Goal: Use online tool/utility: Utilize a website feature to perform a specific function

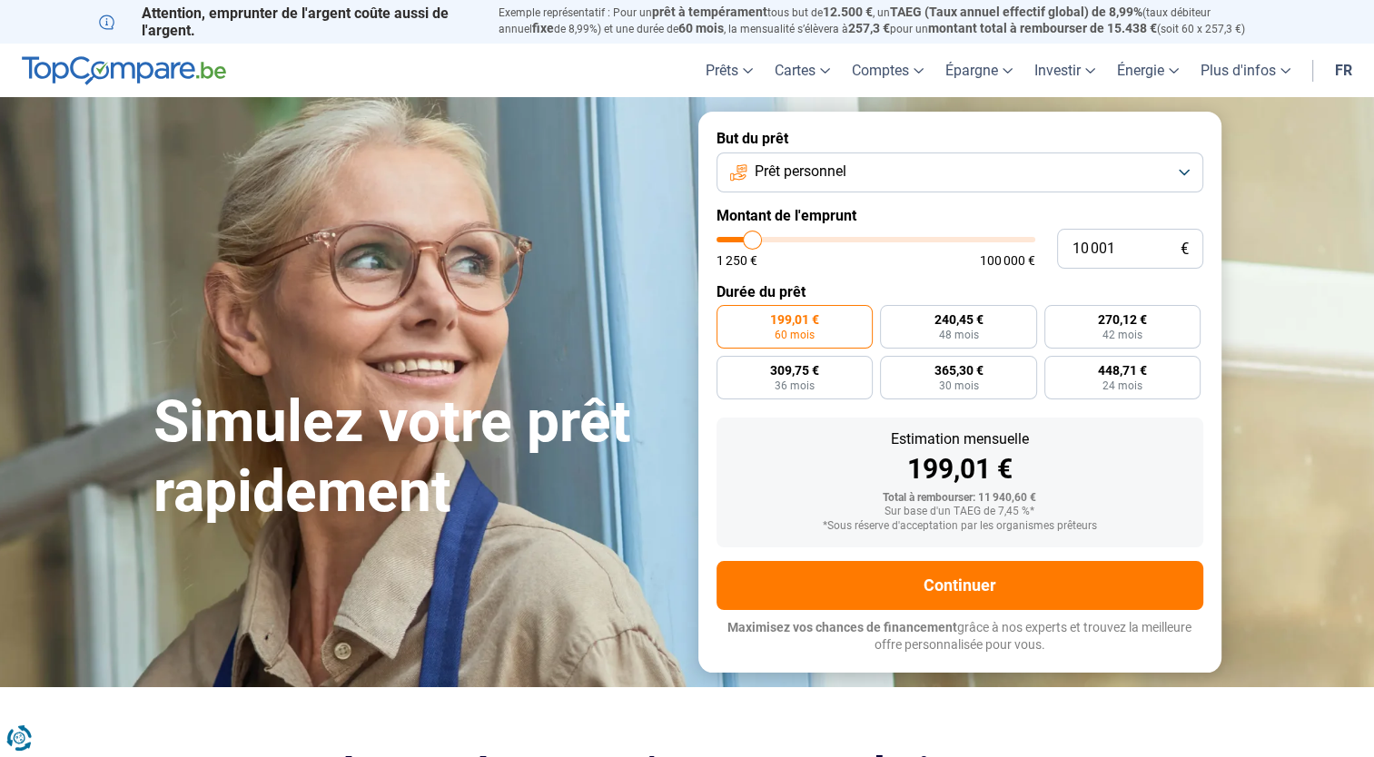
type input "8 750"
type input "8750"
type input "9 000"
type input "9000"
type input "9 250"
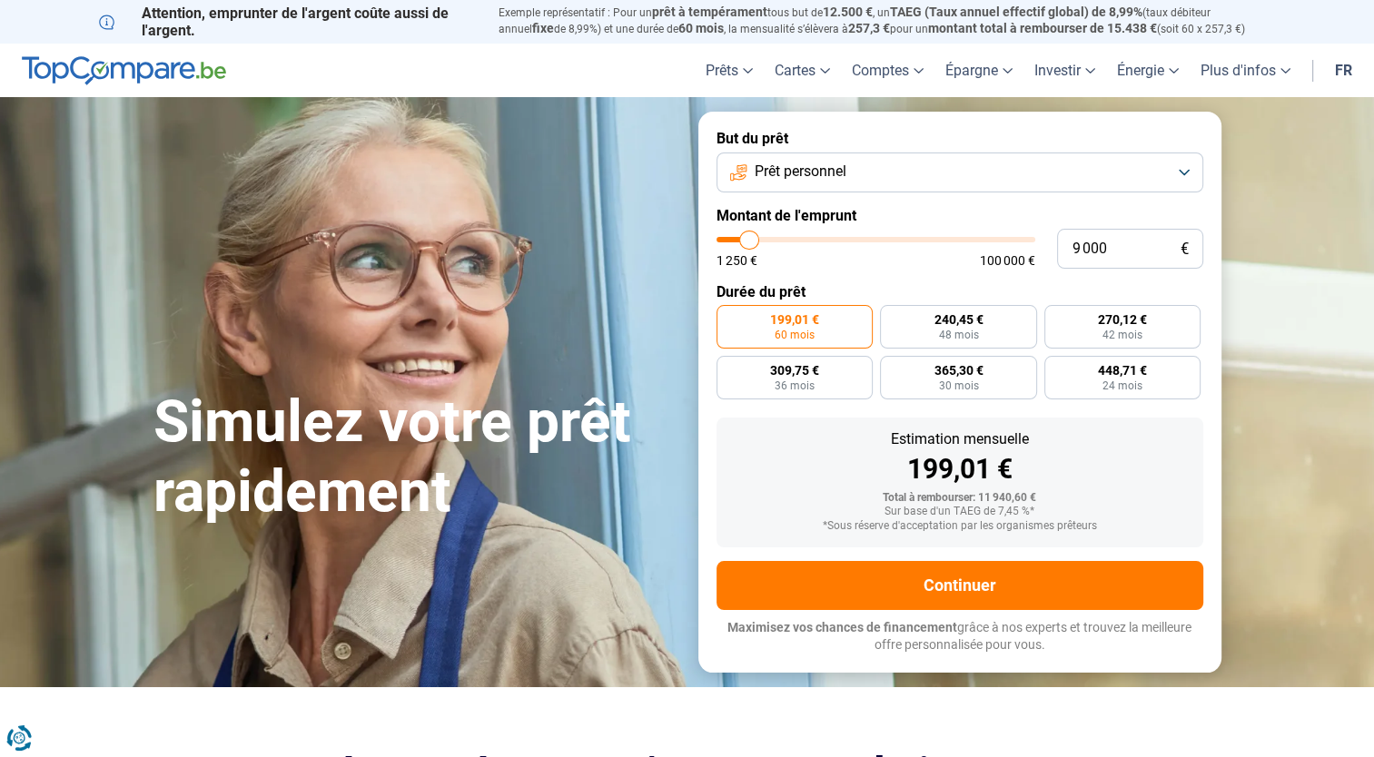
type input "9250"
type input "10 250"
type input "10250"
type input "11 750"
type input "11750"
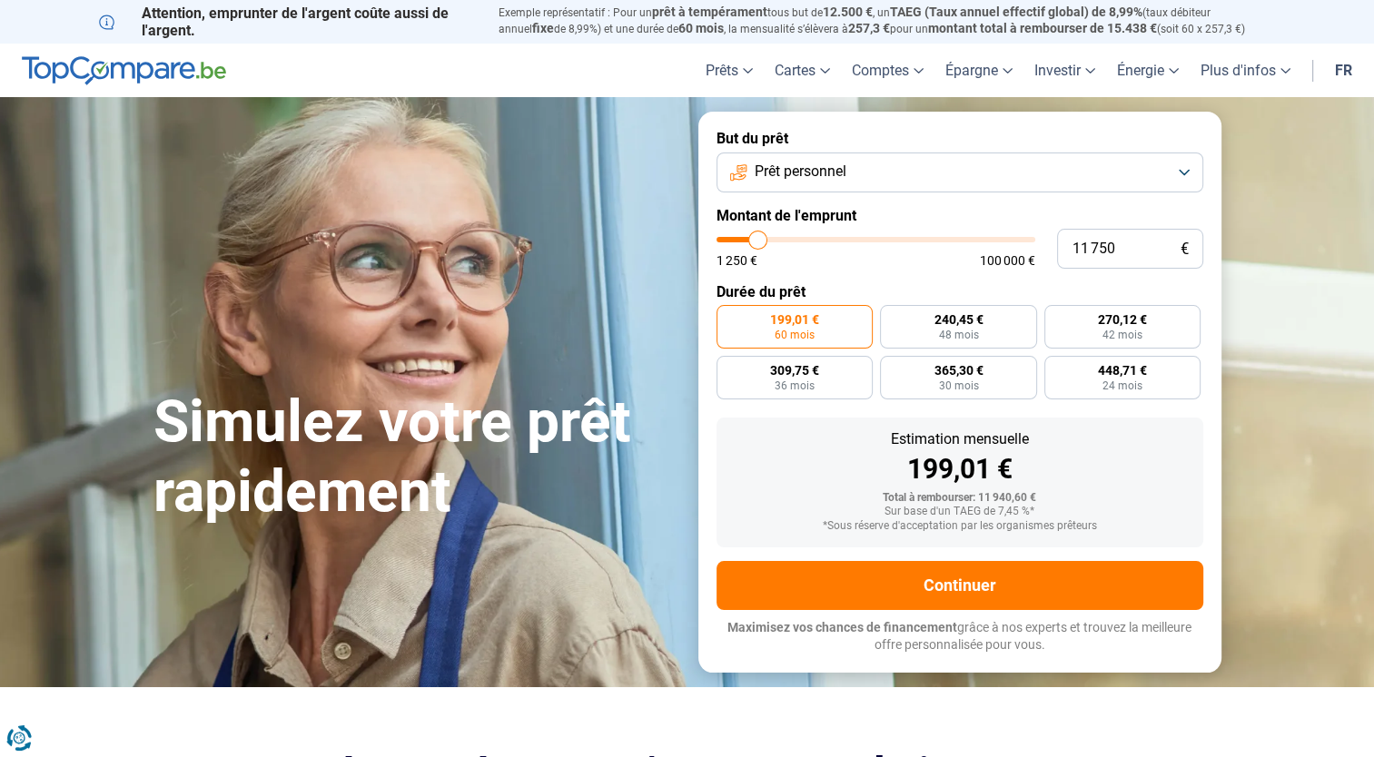
type input "12 500"
type input "12500"
type input "14 000"
type input "14000"
type input "15 250"
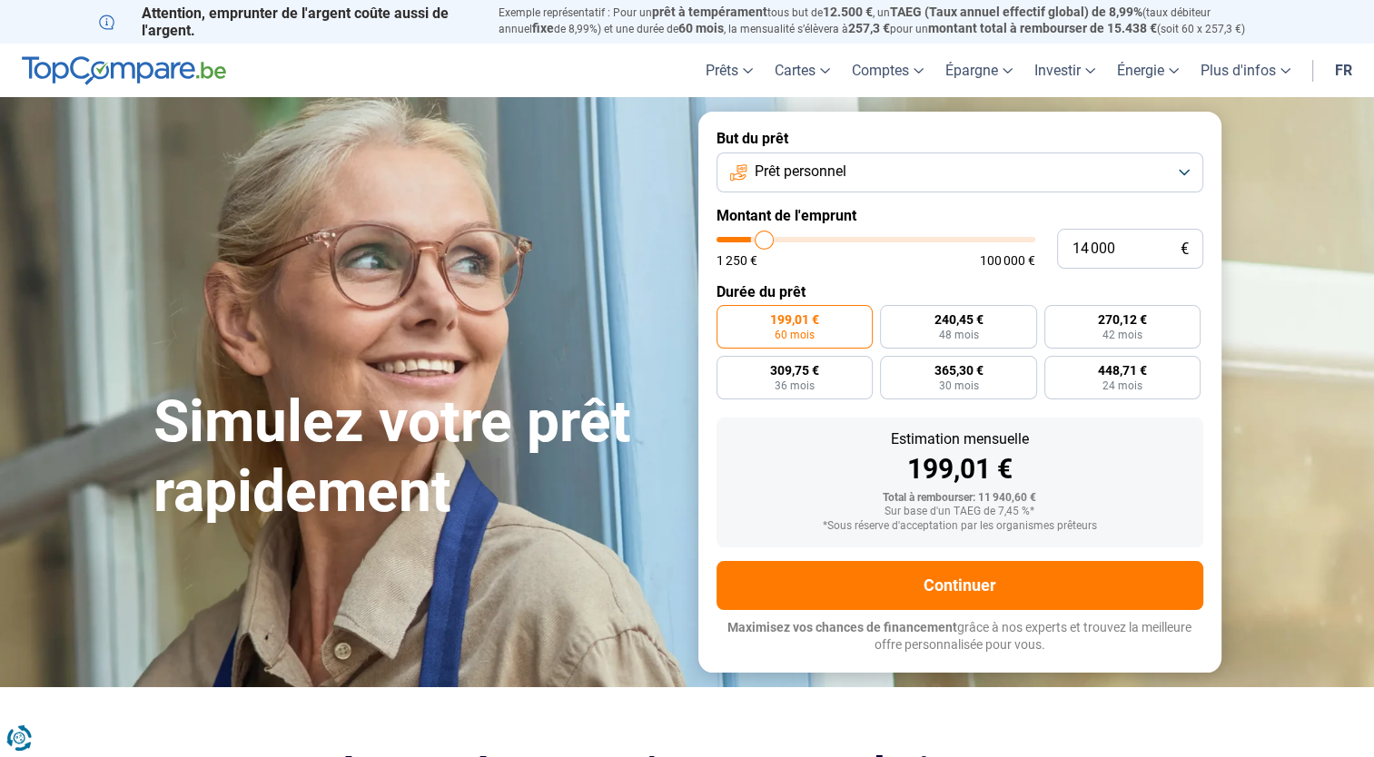
type input "15250"
type input "17 000"
type input "17000"
type input "18 750"
type input "18750"
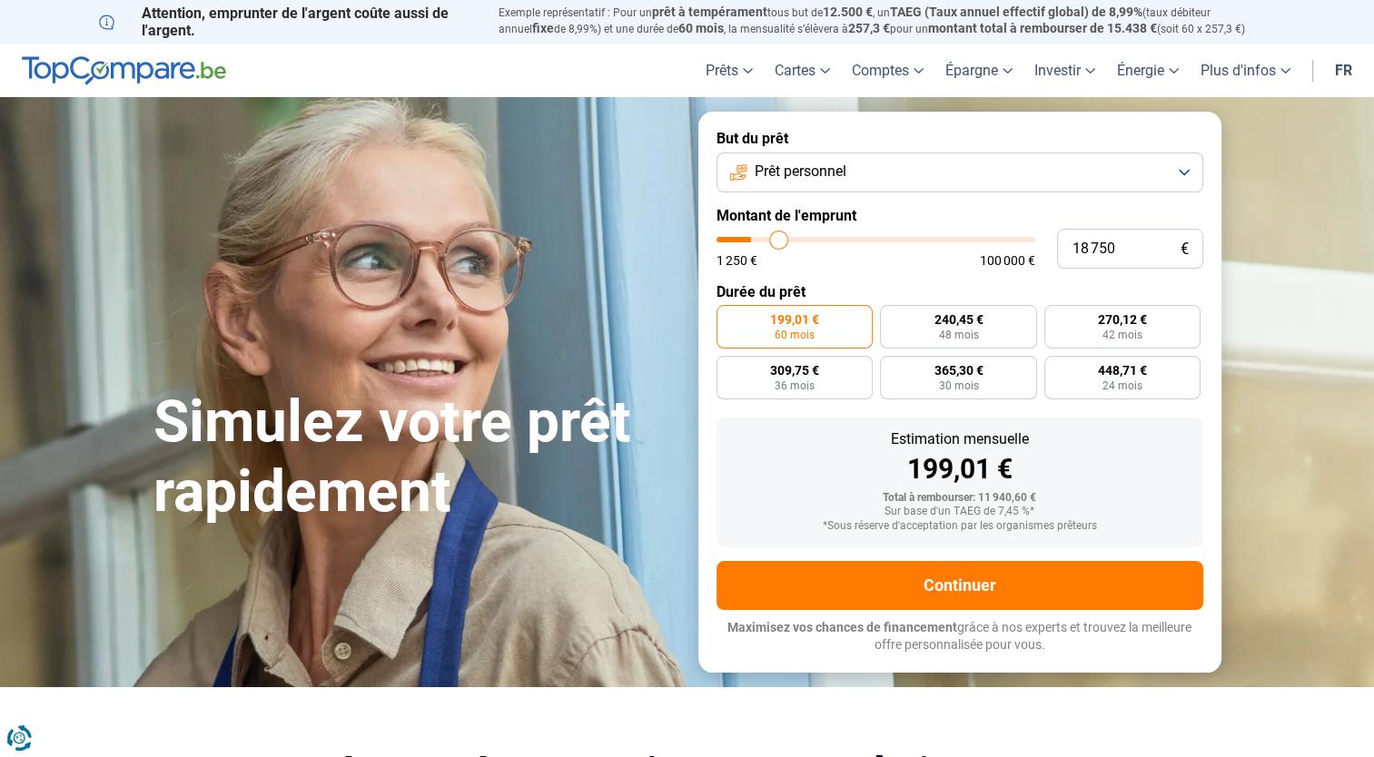
type input "19 750"
type input "19750"
type input "20 500"
type input "20500"
type input "21 250"
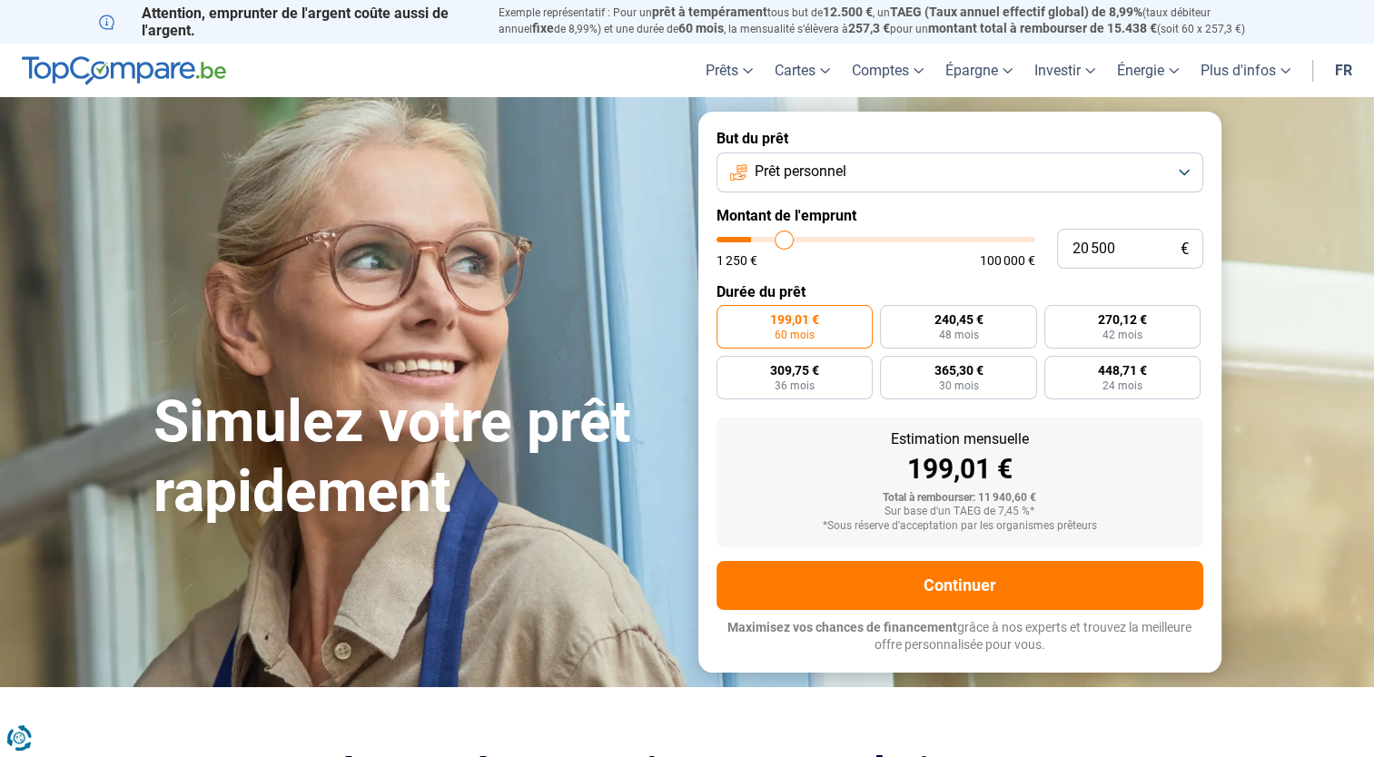
type input "21250"
type input "21 750"
type input "21750"
type input "22 500"
type input "22500"
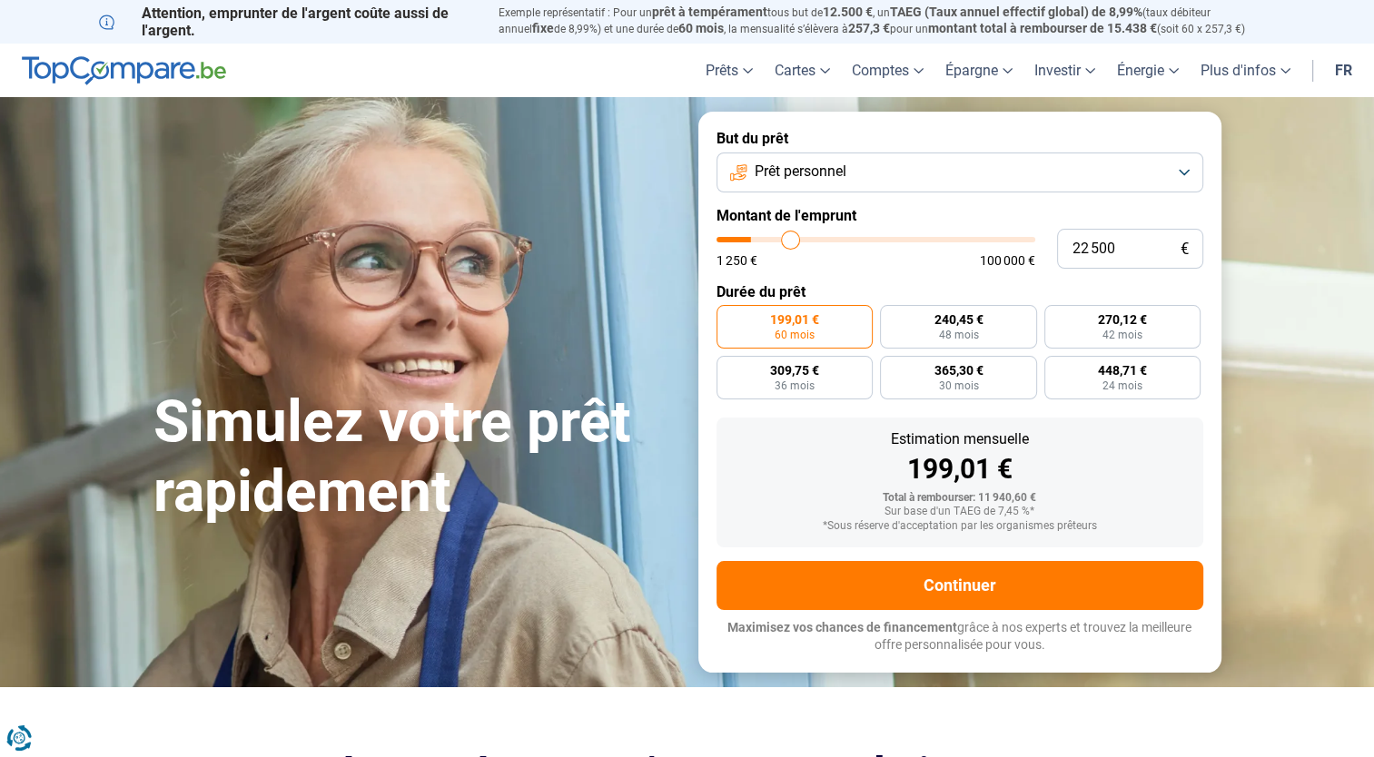
type input "23 500"
type input "23500"
type input "24 250"
type input "24250"
type input "25 000"
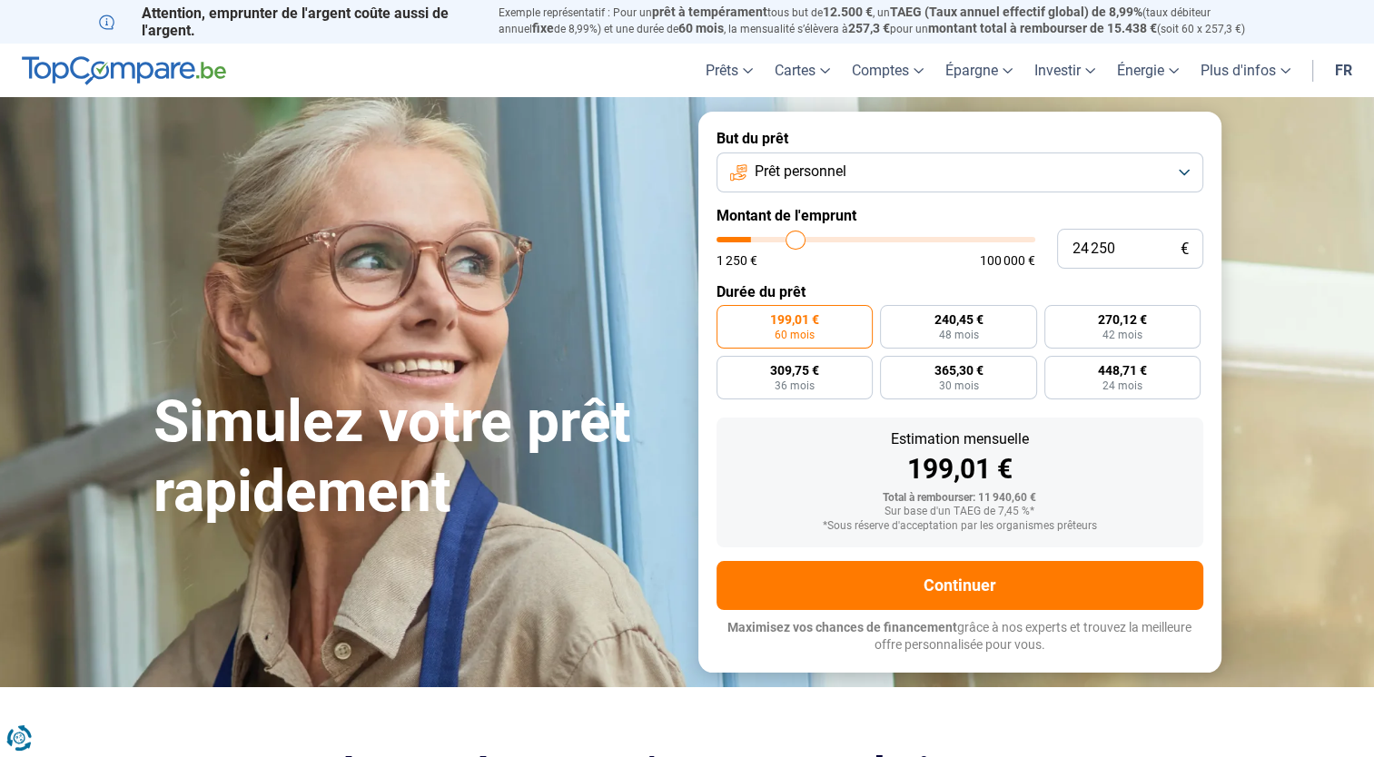
type input "25000"
type input "25 500"
type input "25500"
type input "26 250"
type input "26250"
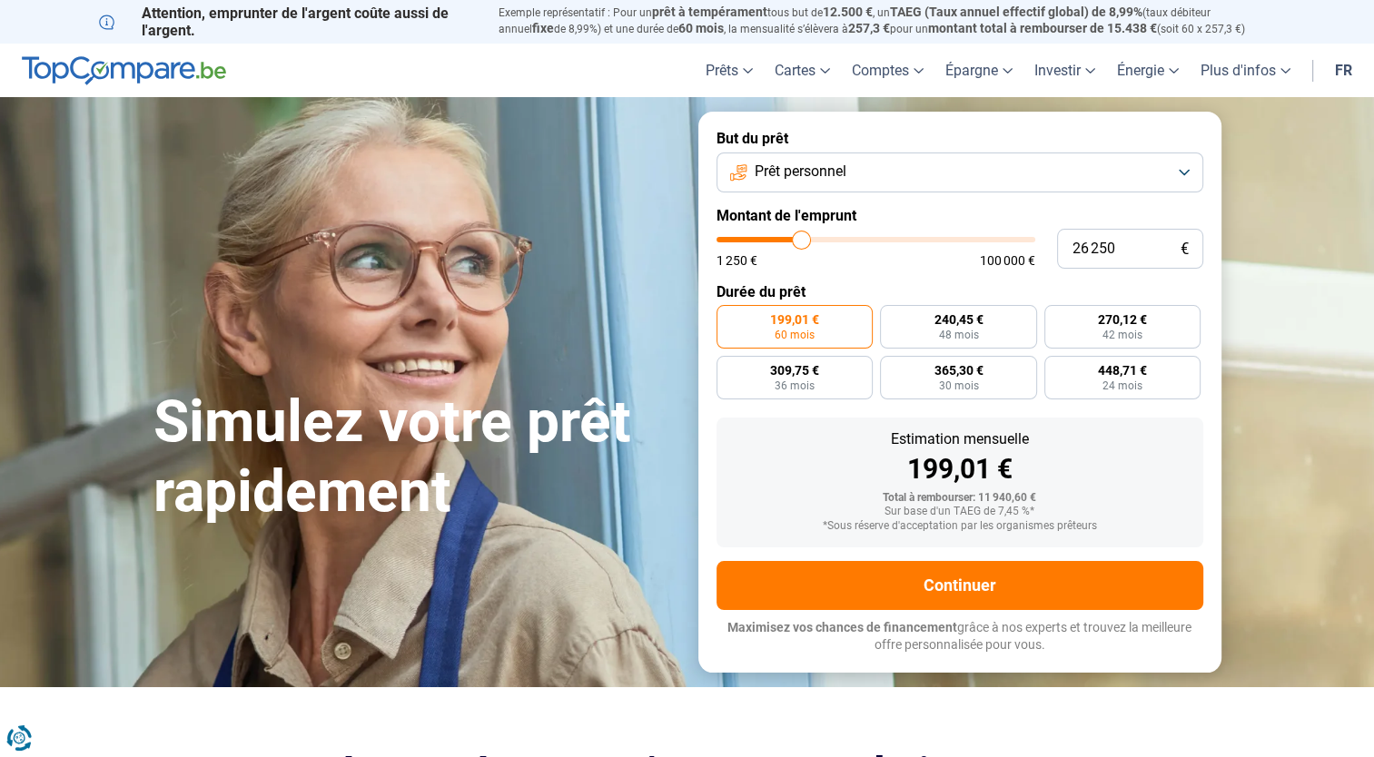
type input "27 250"
type input "27250"
type input "28 000"
type input "28000"
type input "28 500"
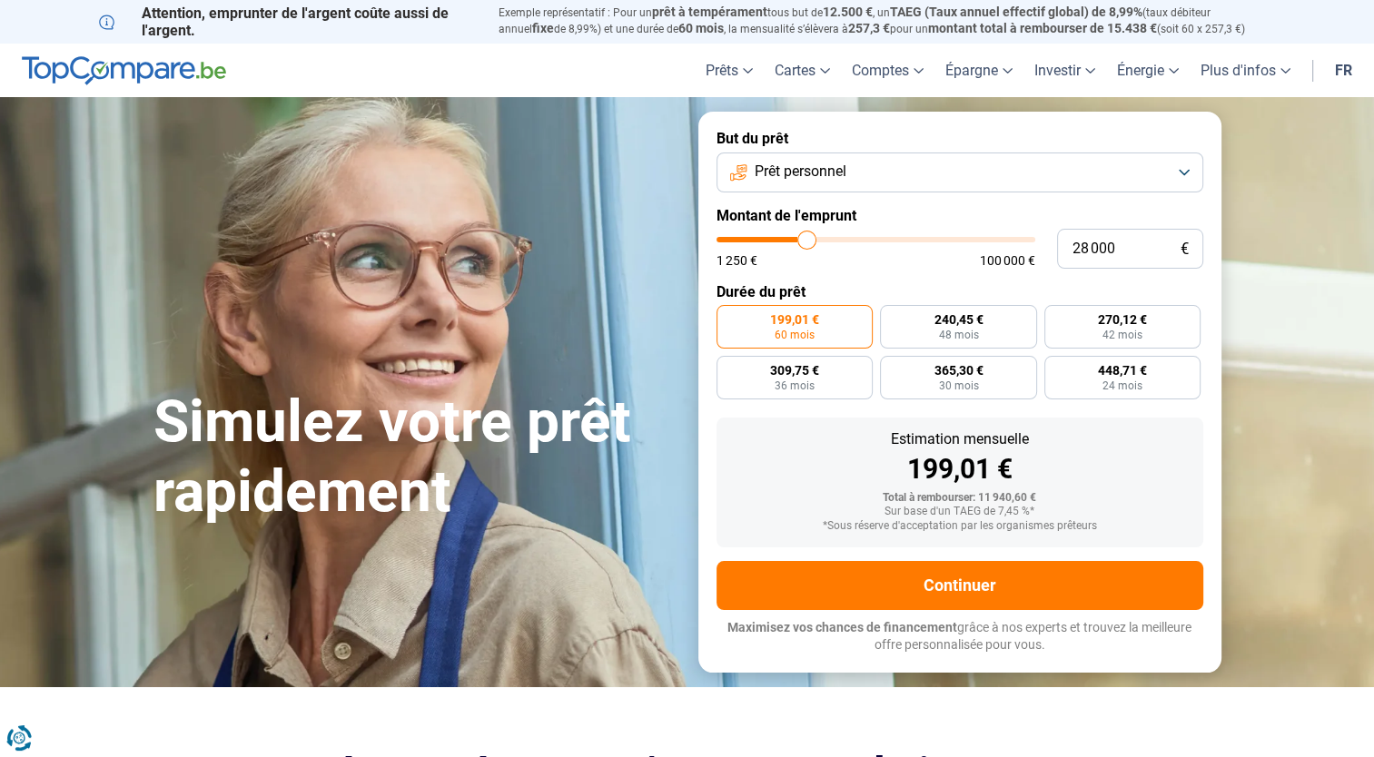
type input "28500"
type input "29 500"
type input "29500"
type input "30 250"
type input "30250"
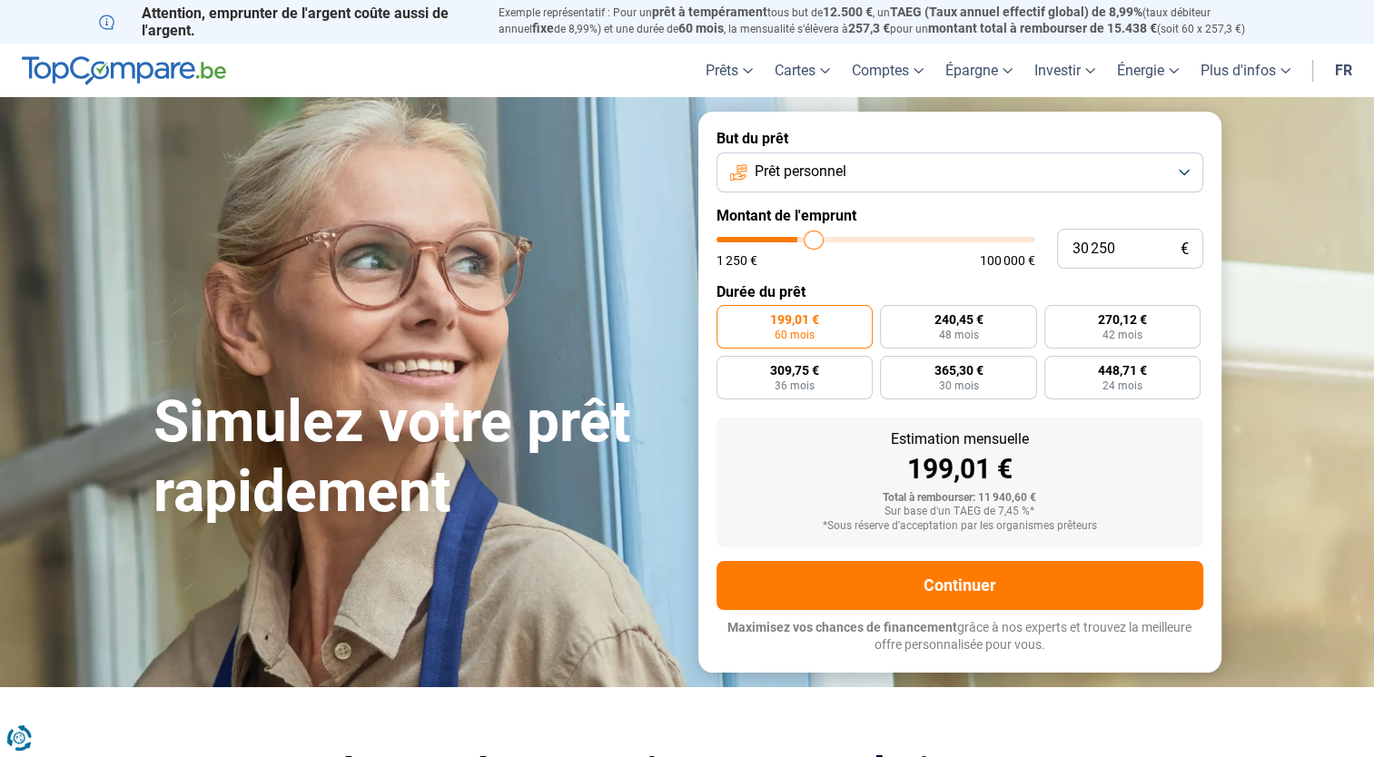
type input "31 250"
type input "31250"
type input "31 500"
type input "31500"
type input "32 000"
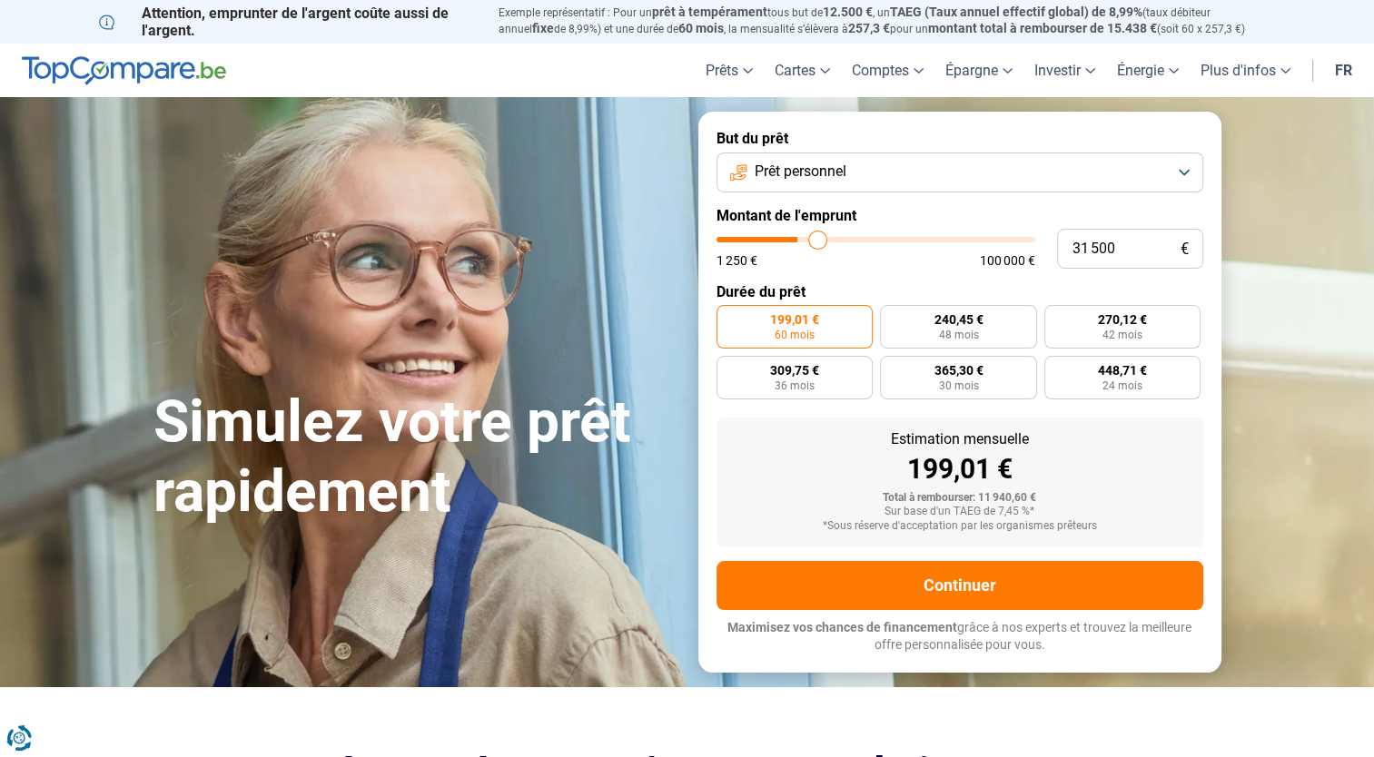
type input "32000"
type input "33 000"
type input "33000"
type input "34 000"
type input "34000"
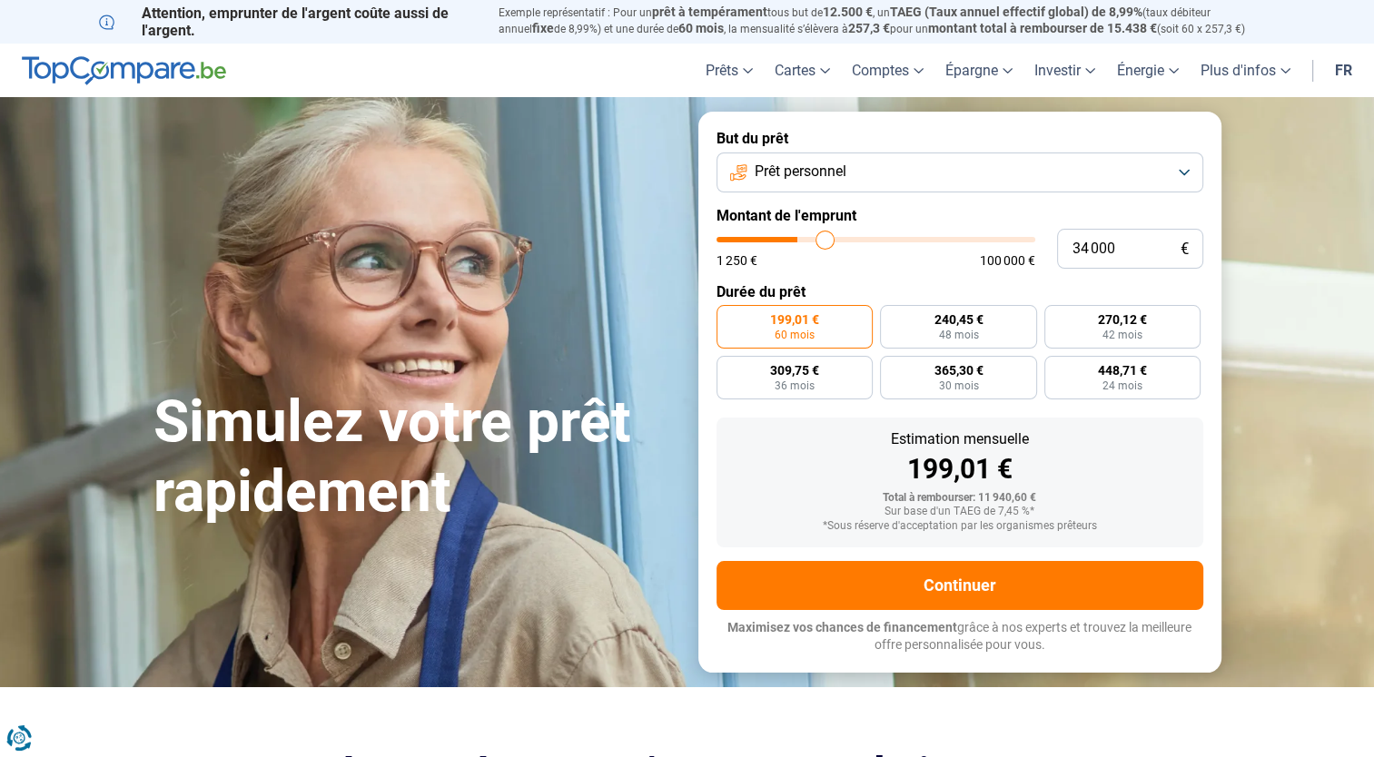
type input "35 000"
type input "35000"
type input "35 750"
type input "35750"
type input "36 750"
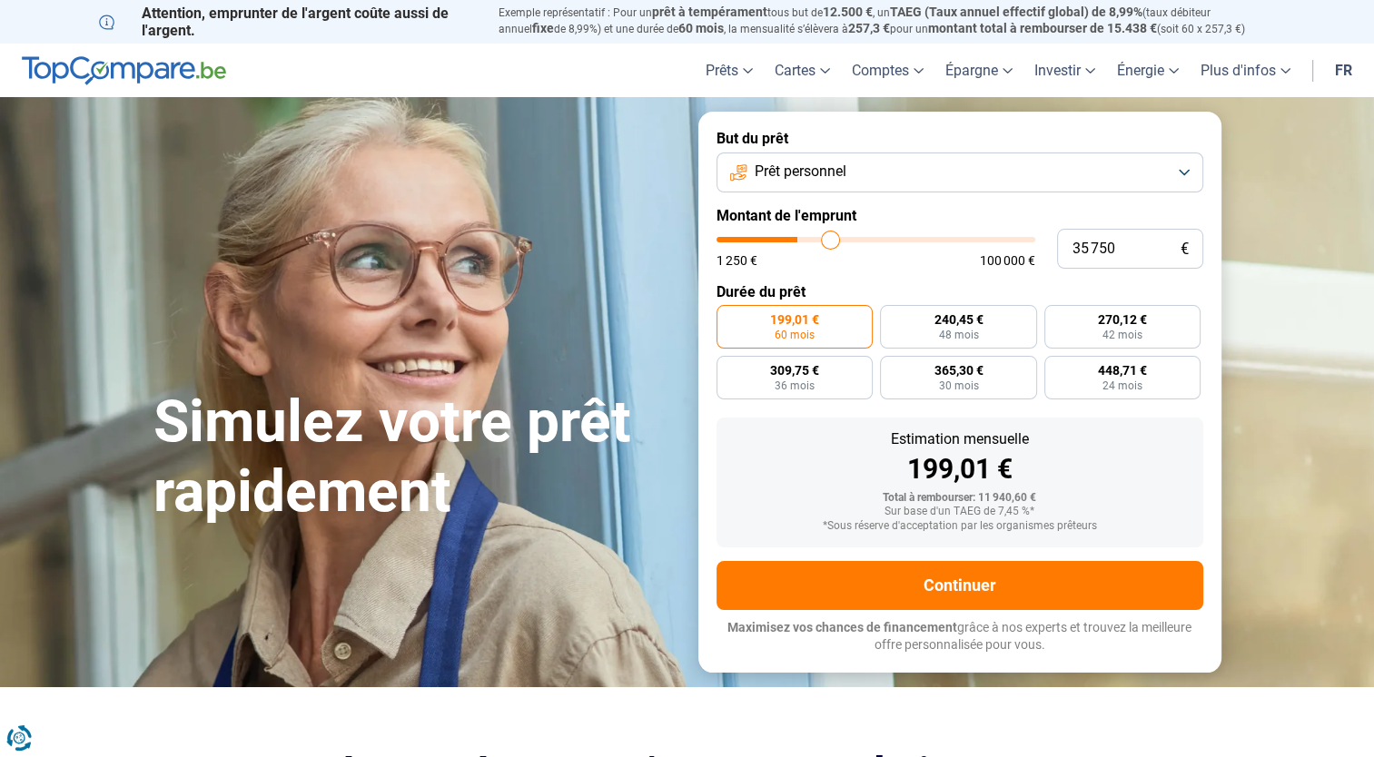
type input "36750"
type input "37 750"
type input "37750"
type input "38 000"
type input "38000"
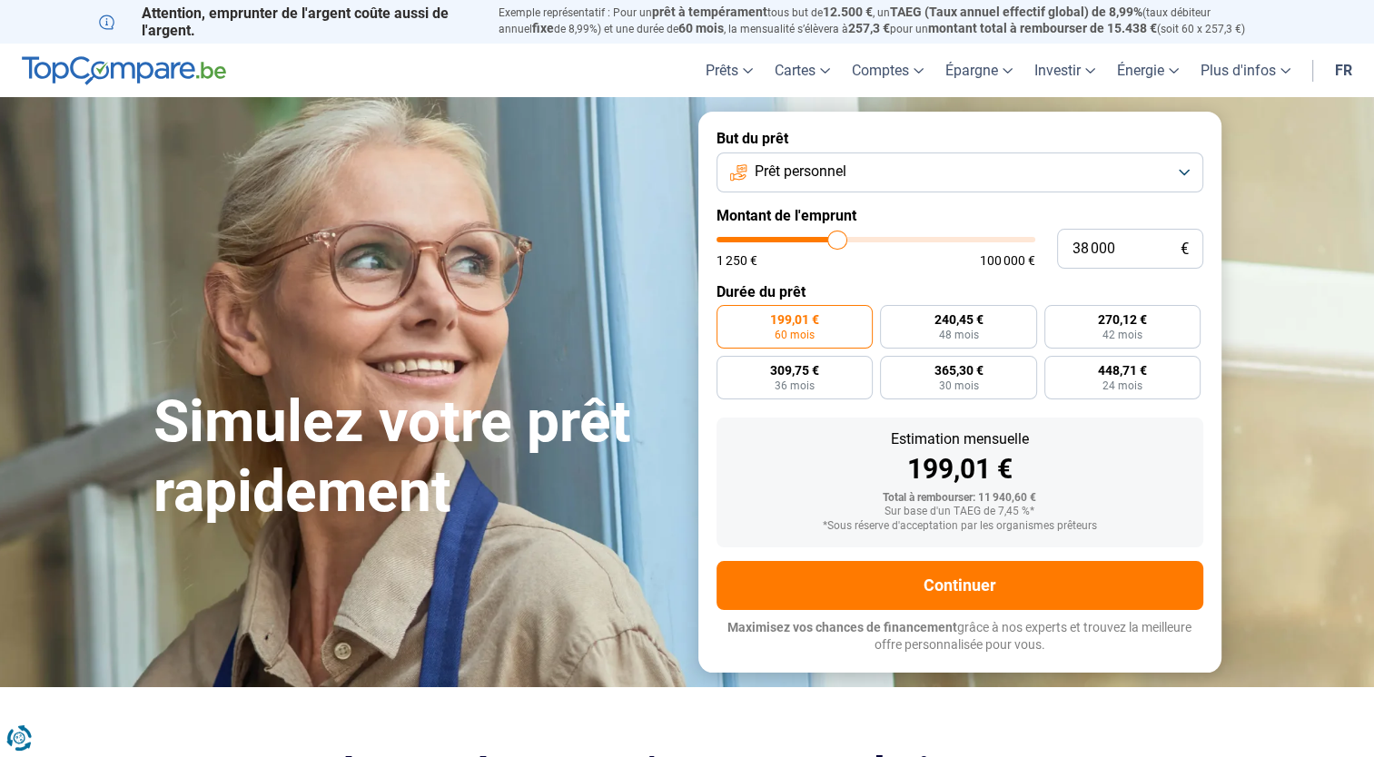
type input "38 750"
type input "38750"
type input "40 000"
type input "40000"
type input "41 250"
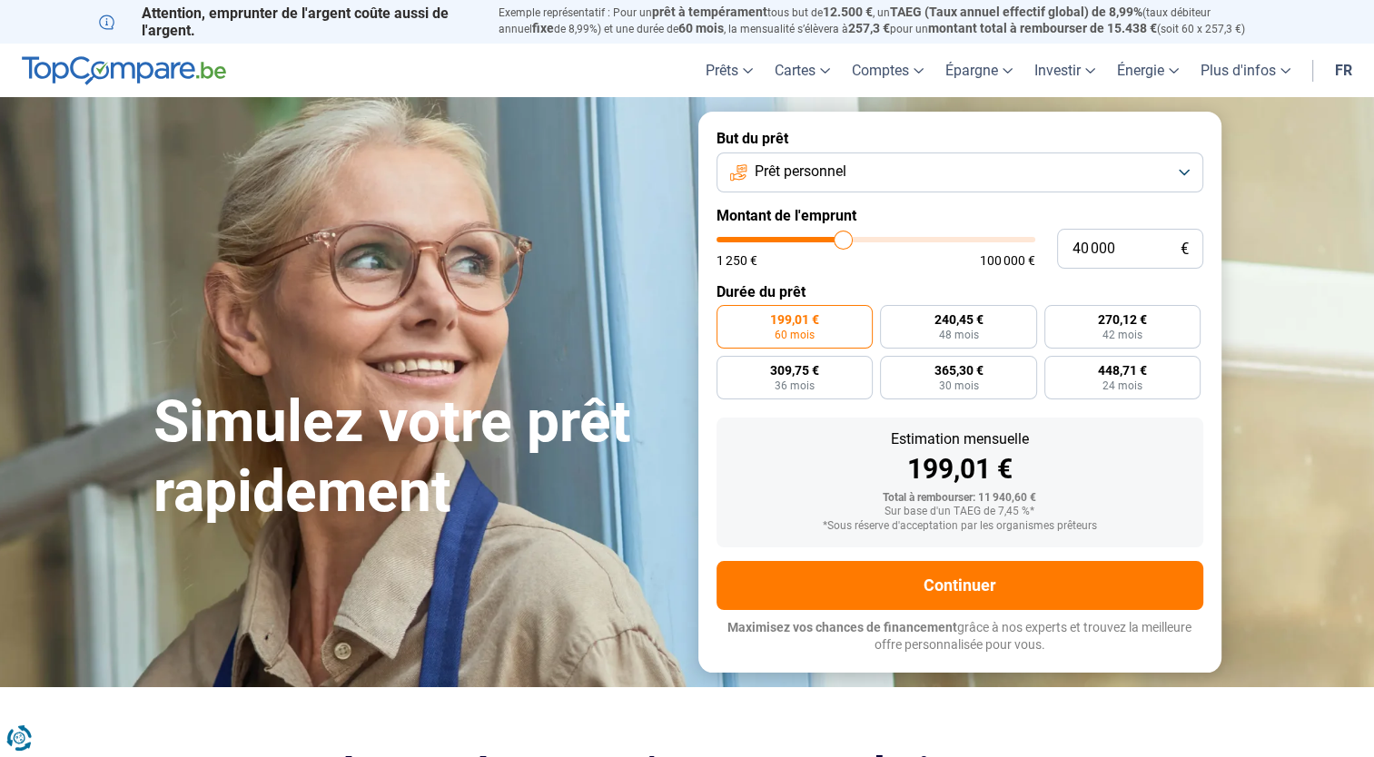
type input "41250"
type input "42 500"
type input "42500"
type input "43 250"
type input "43250"
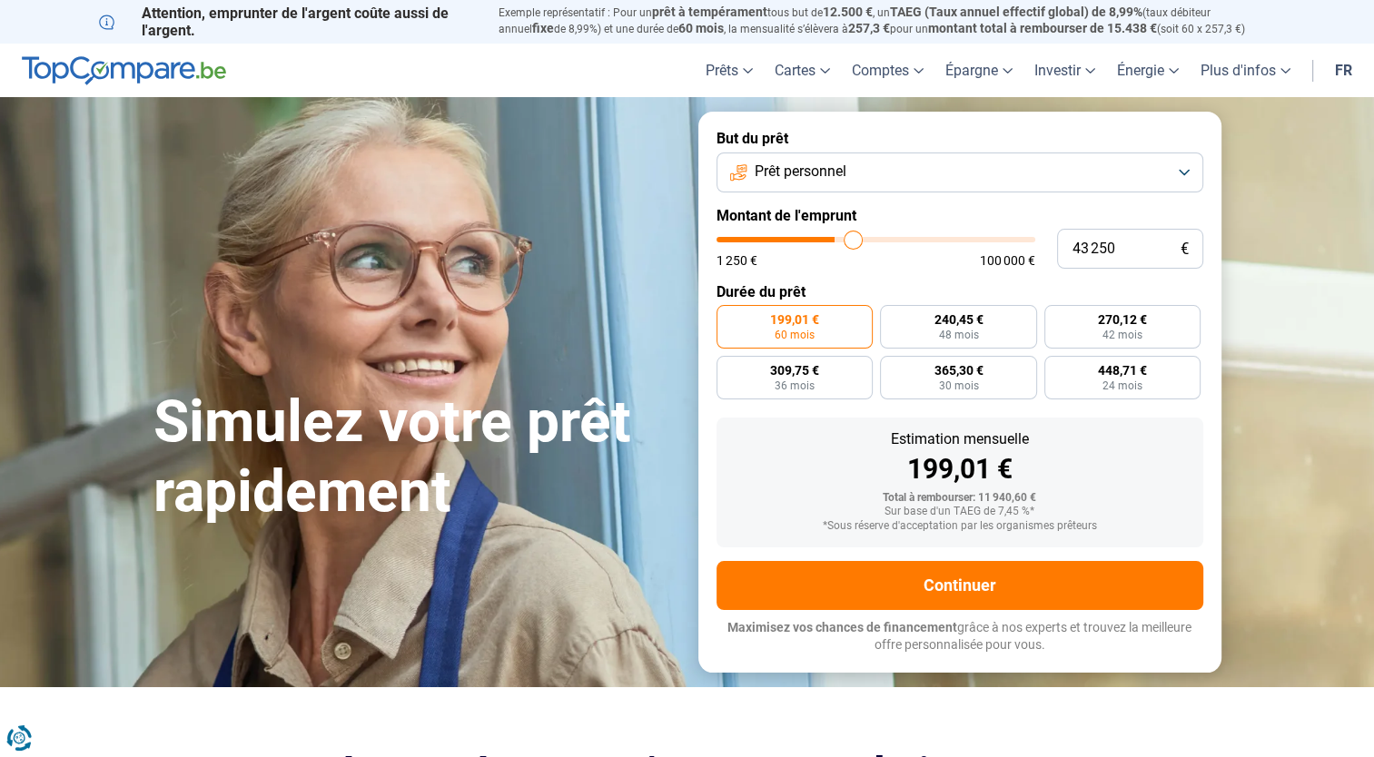
type input "44 250"
type input "44250"
type input "44 750"
type input "44750"
type input "45 750"
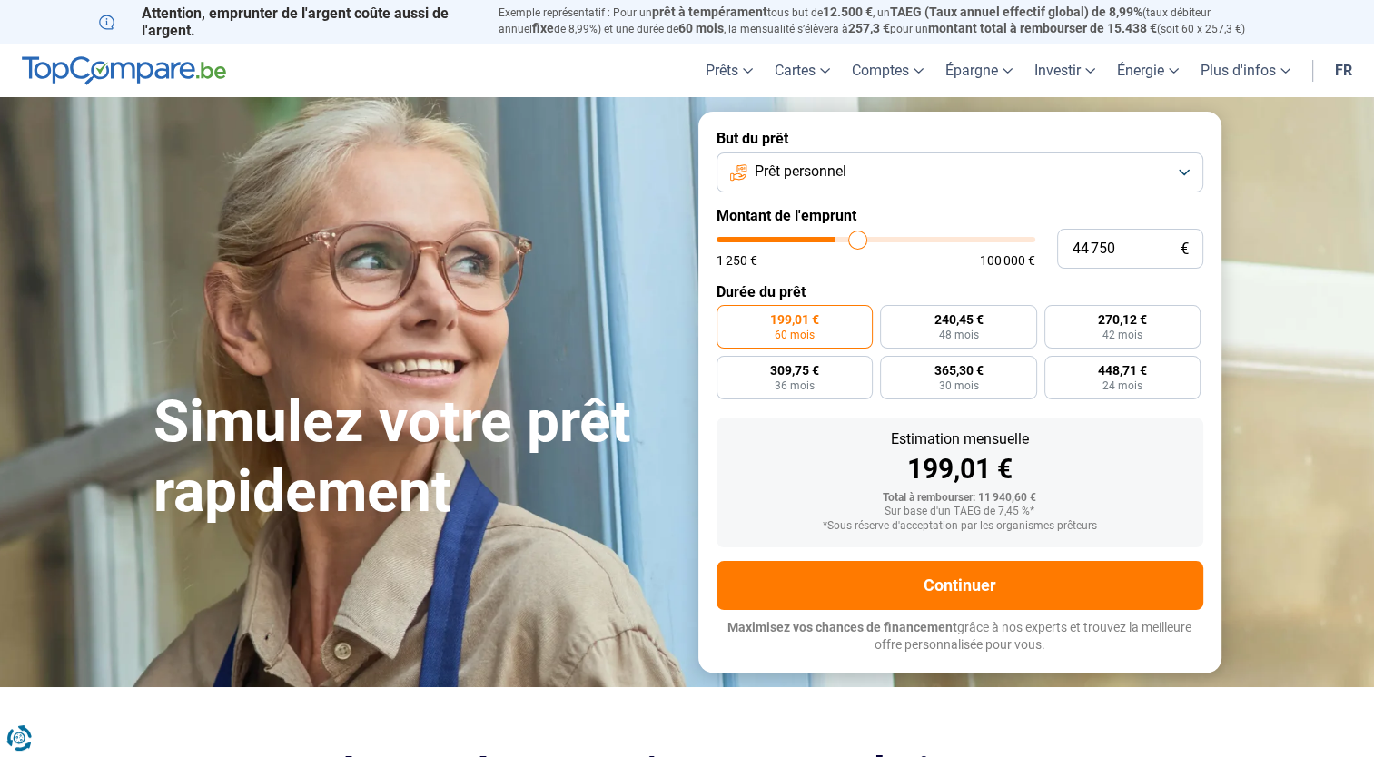
type input "45750"
type input "46 500"
type input "46500"
type input "47 500"
type input "47500"
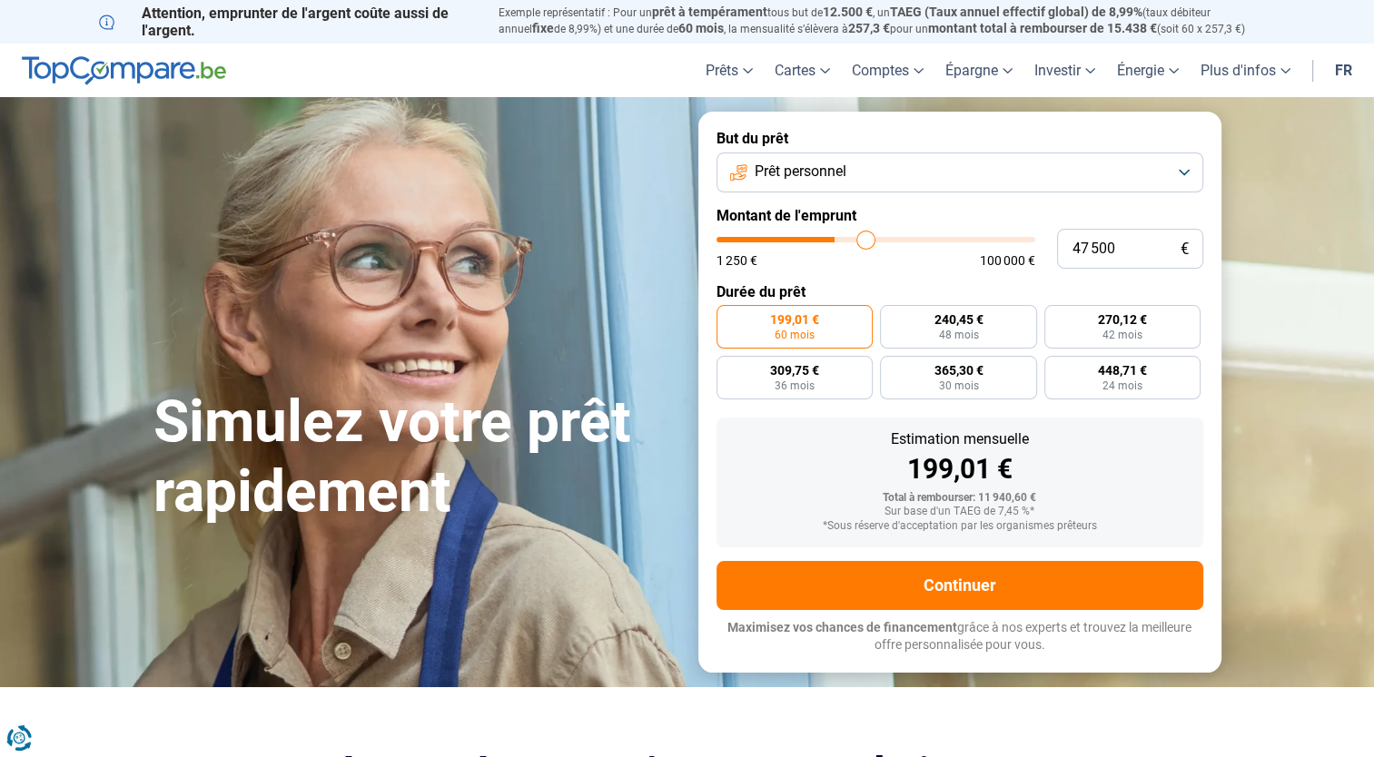
type input "48 750"
type input "48750"
type input "49 750"
type input "49750"
type input "50 750"
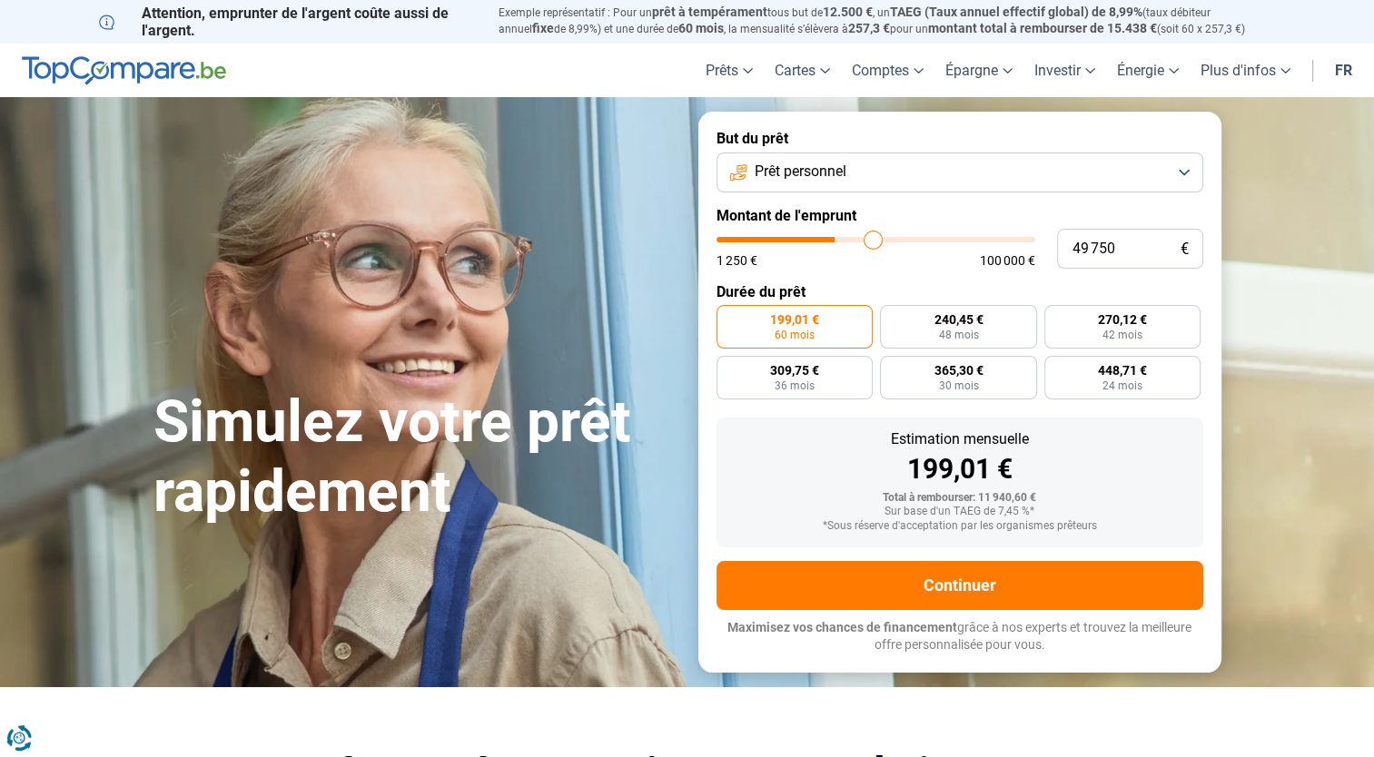
type input "50750"
type input "52 000"
type input "52000"
type input "53 500"
type input "53500"
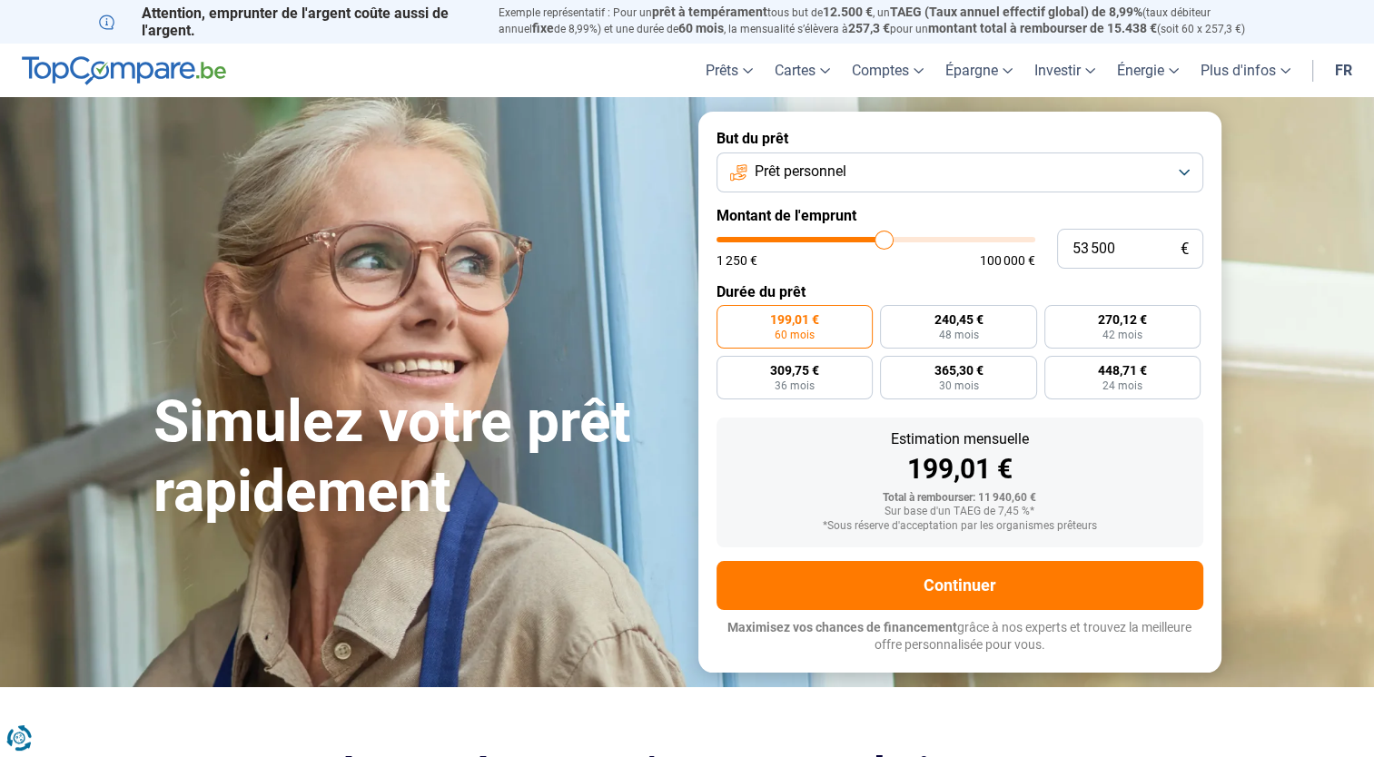
type input "54 250"
type input "54250"
type input "55 250"
type input "55250"
type input "56 500"
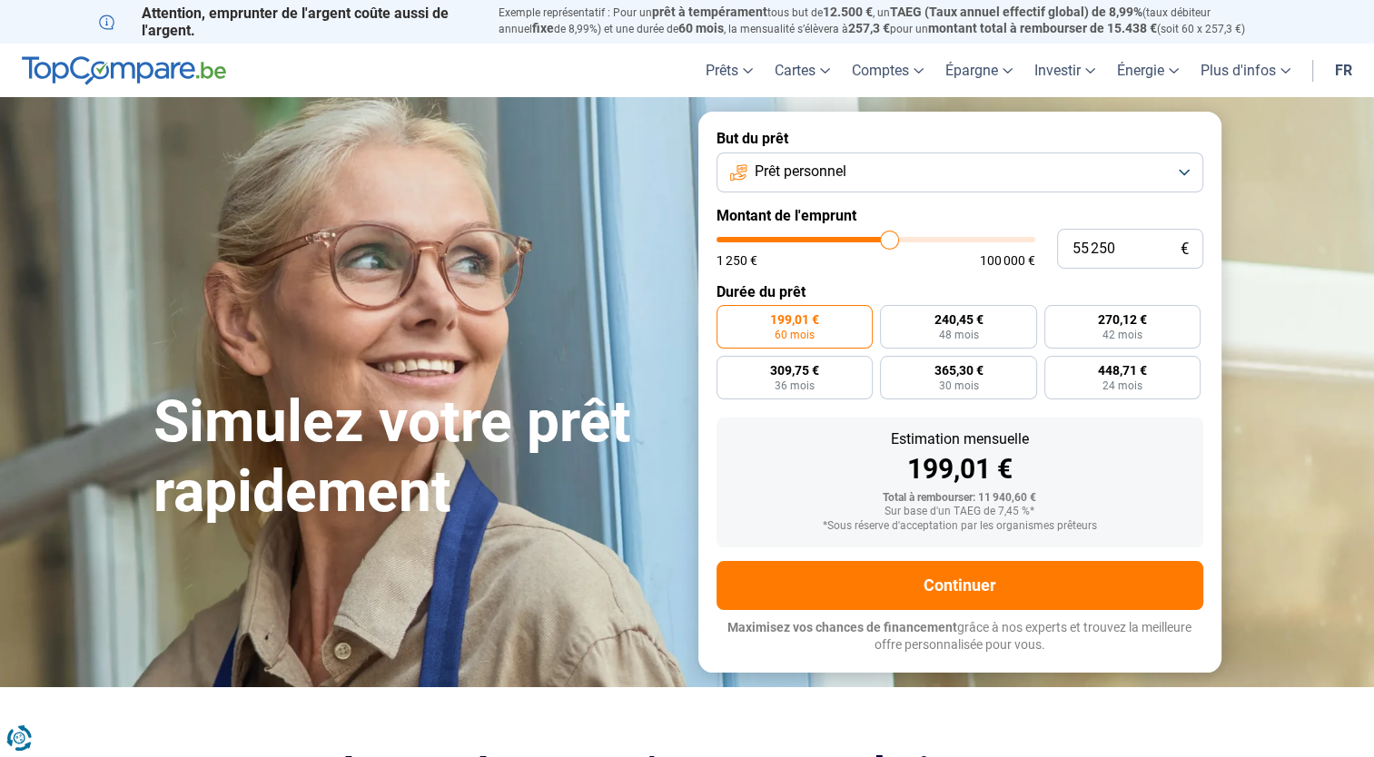
type input "56500"
type input "57 500"
type input "57500"
type input "58 500"
type input "58500"
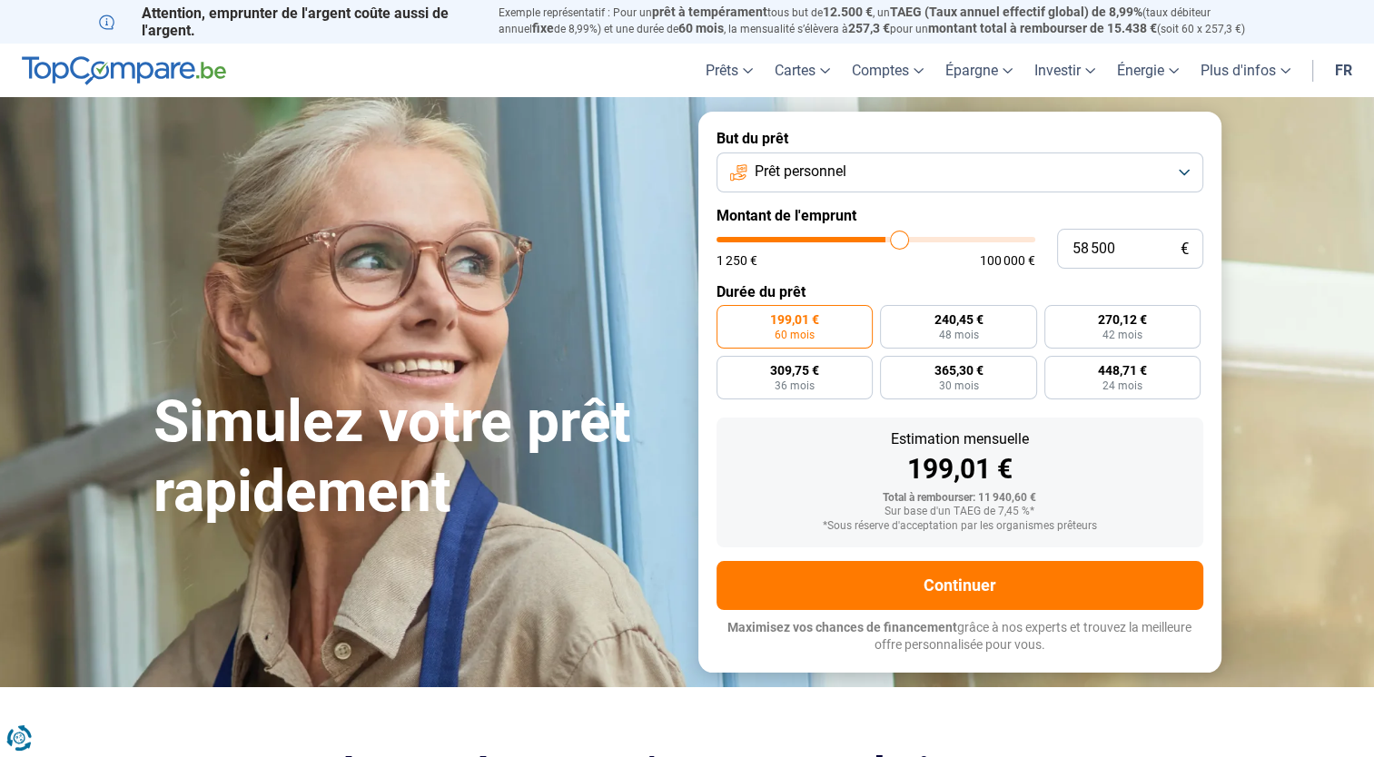
type input "60 000"
type input "60000"
type input "60 750"
type input "60750"
type input "61 250"
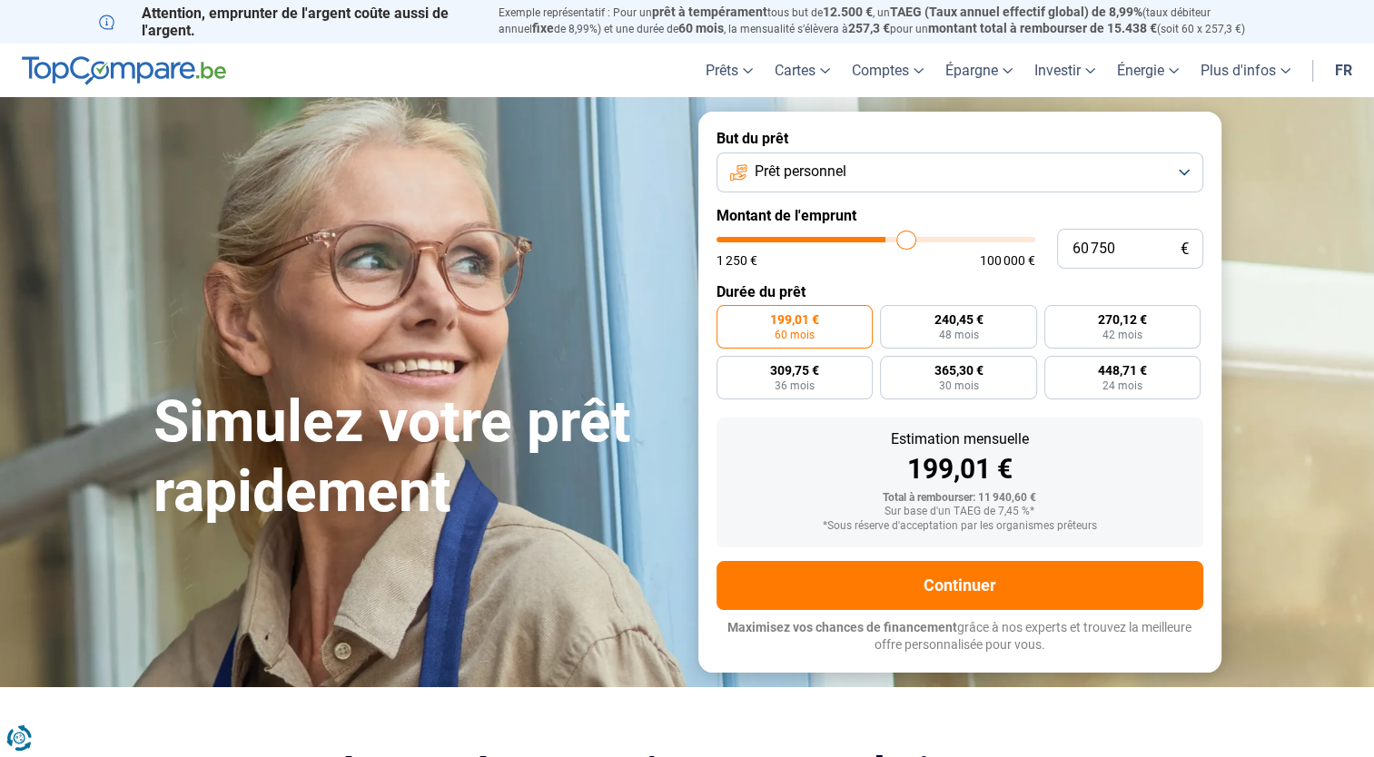
type input "61250"
type input "61 500"
type input "61500"
type input "61 750"
type input "61750"
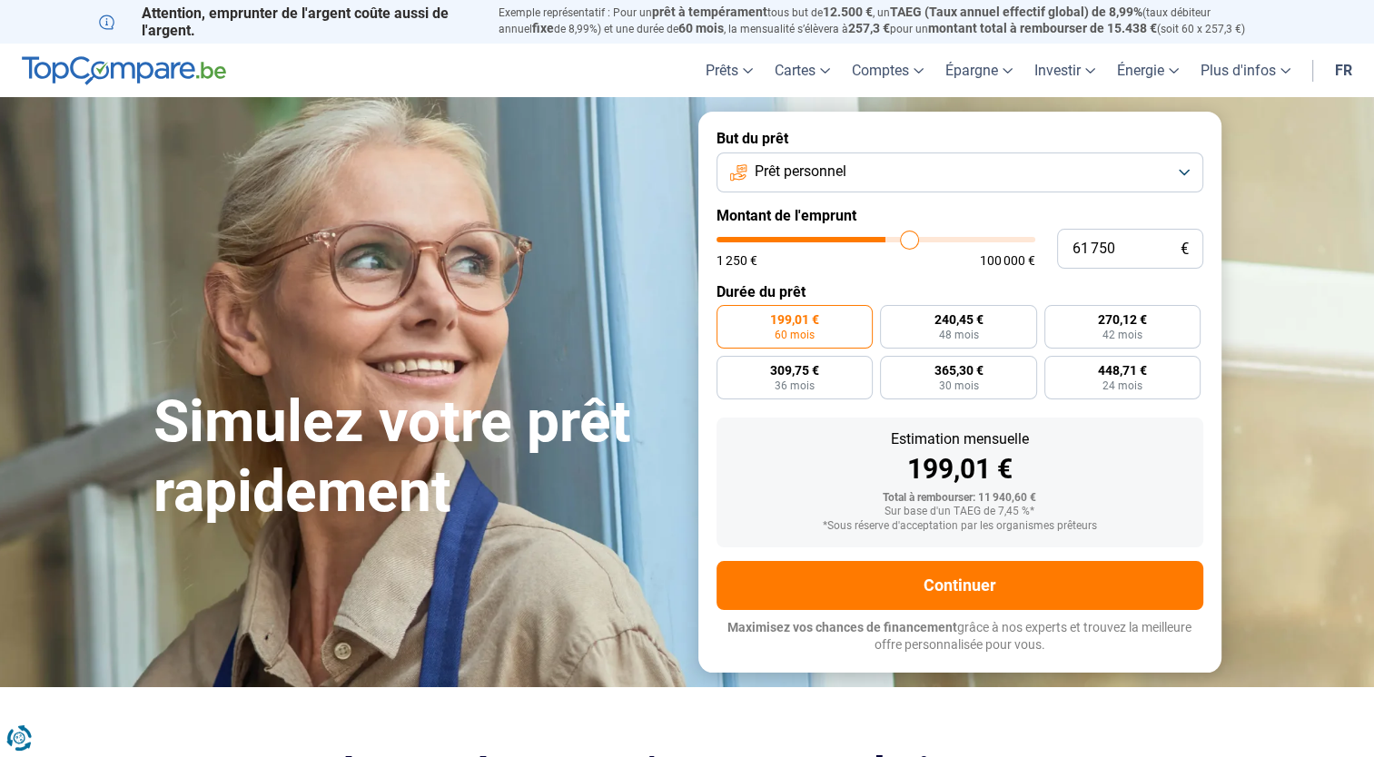
type input "62 000"
type input "62000"
type input "62 250"
type input "62250"
type input "61 750"
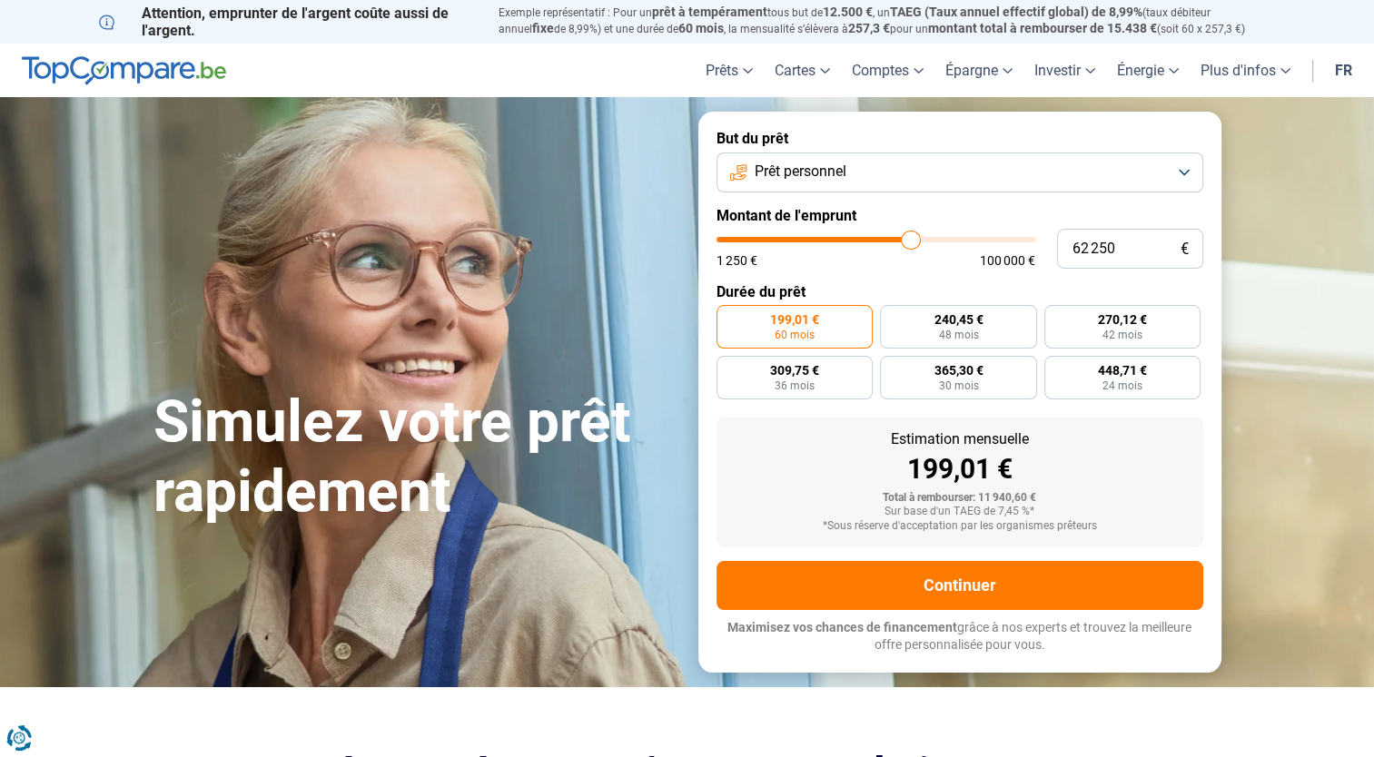
type input "61750"
type input "60 750"
type input "60750"
type input "60 250"
type input "60250"
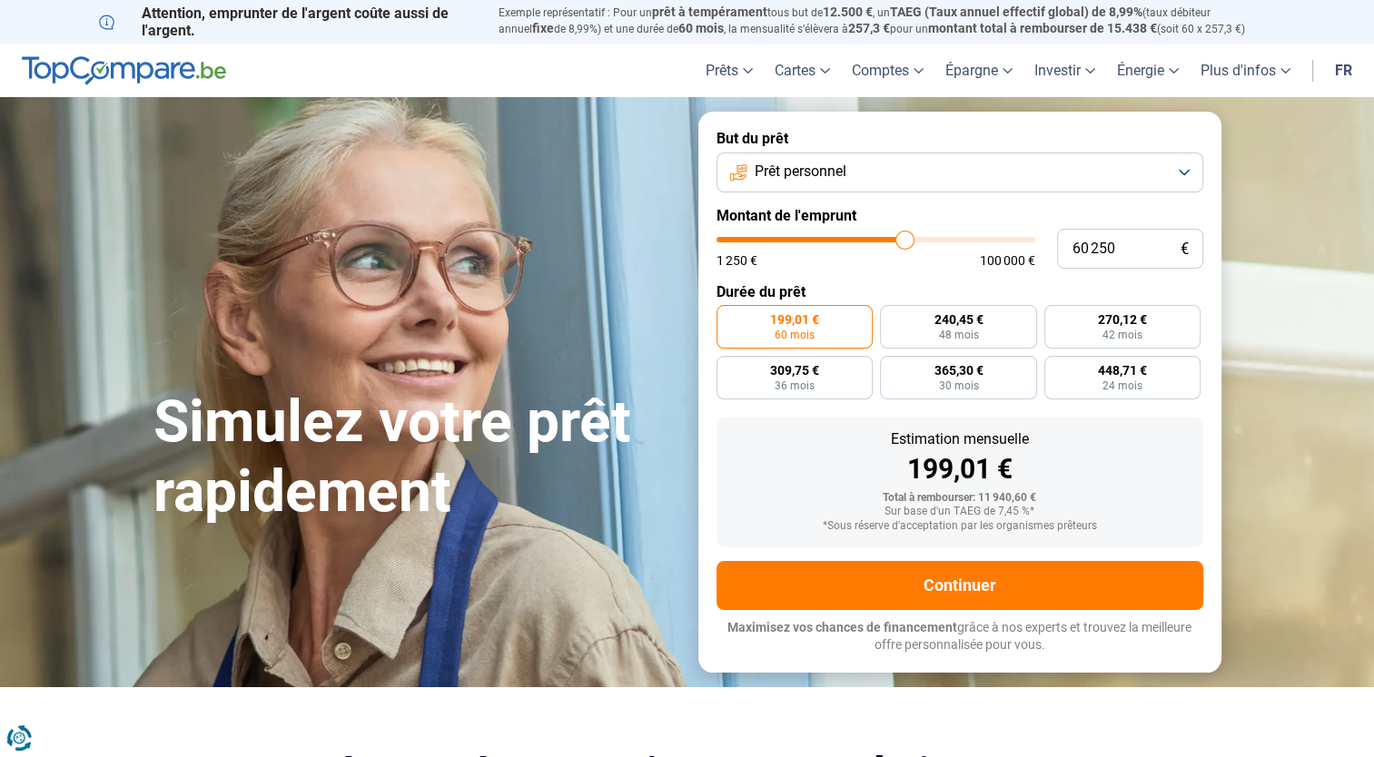
type input "59 500"
type input "59500"
type input "58 750"
type input "58750"
type input "58 250"
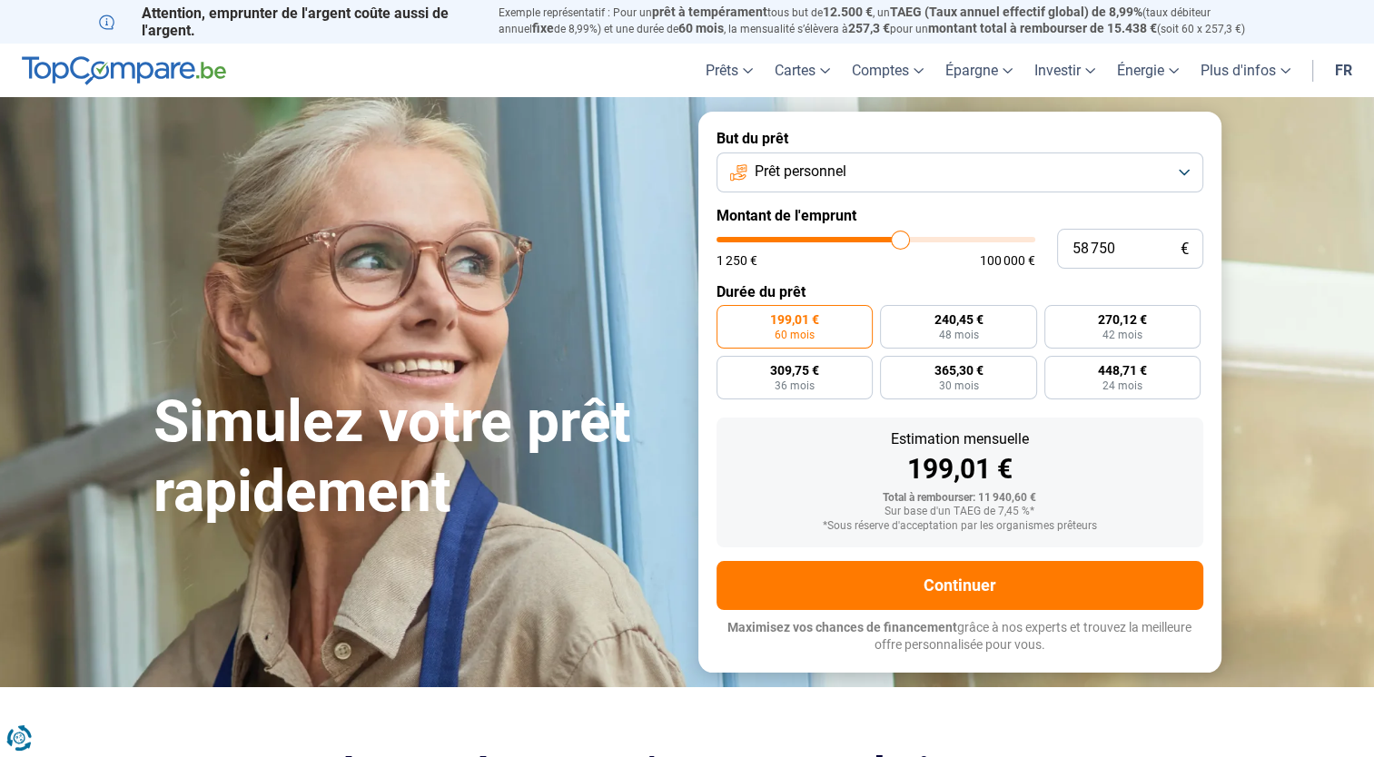
type input "58250"
type input "57 500"
type input "57500"
type input "57 000"
type input "57000"
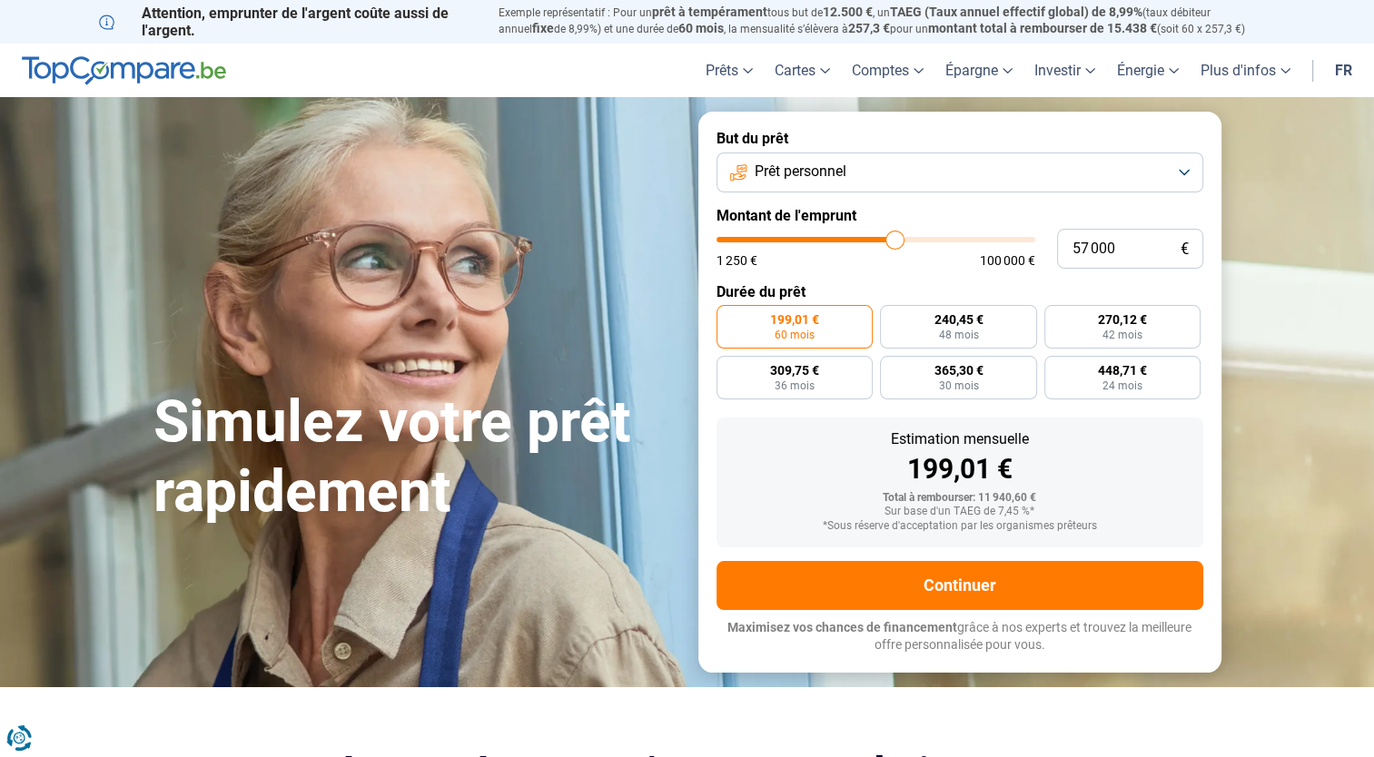
type input "56 500"
type input "56500"
type input "55 500"
type input "55500"
type input "54 500"
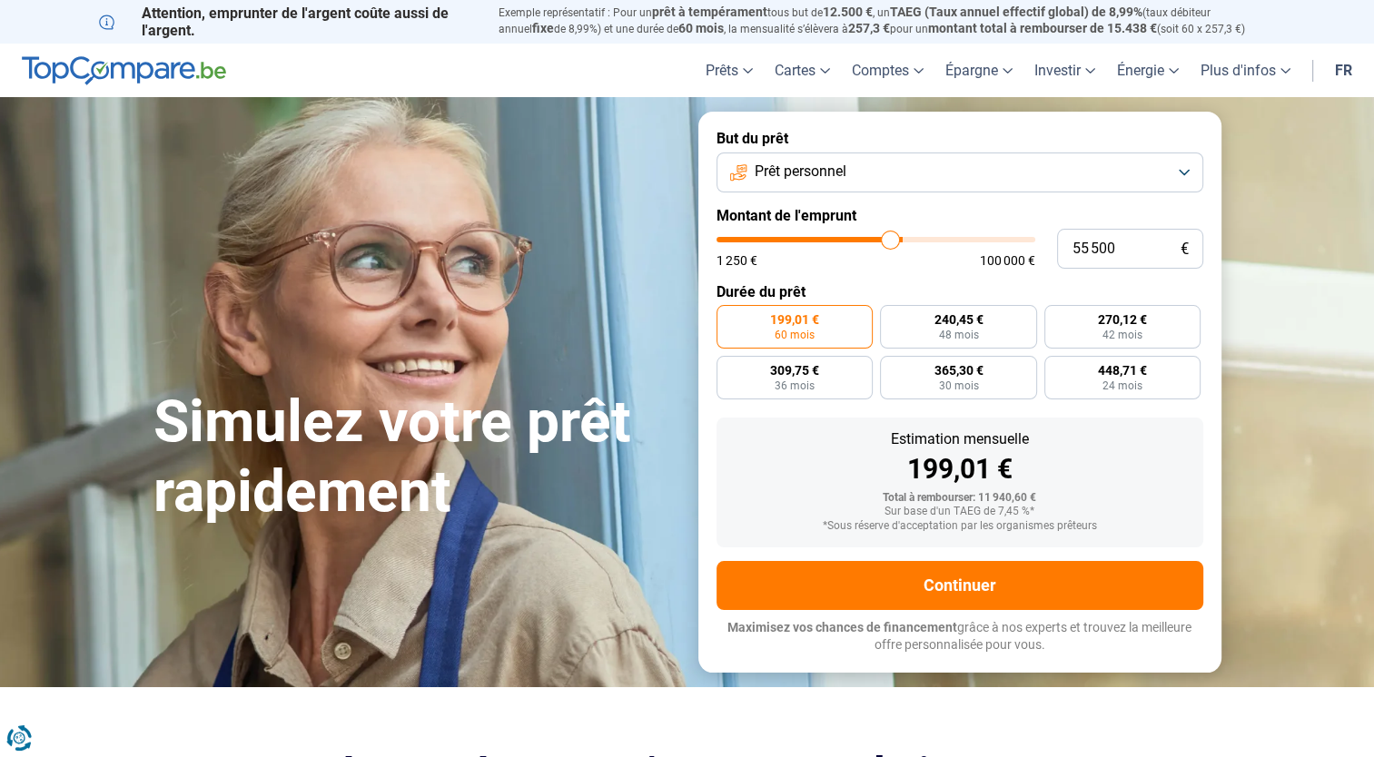
type input "54500"
type input "53 500"
type input "53500"
type input "52 500"
type input "52500"
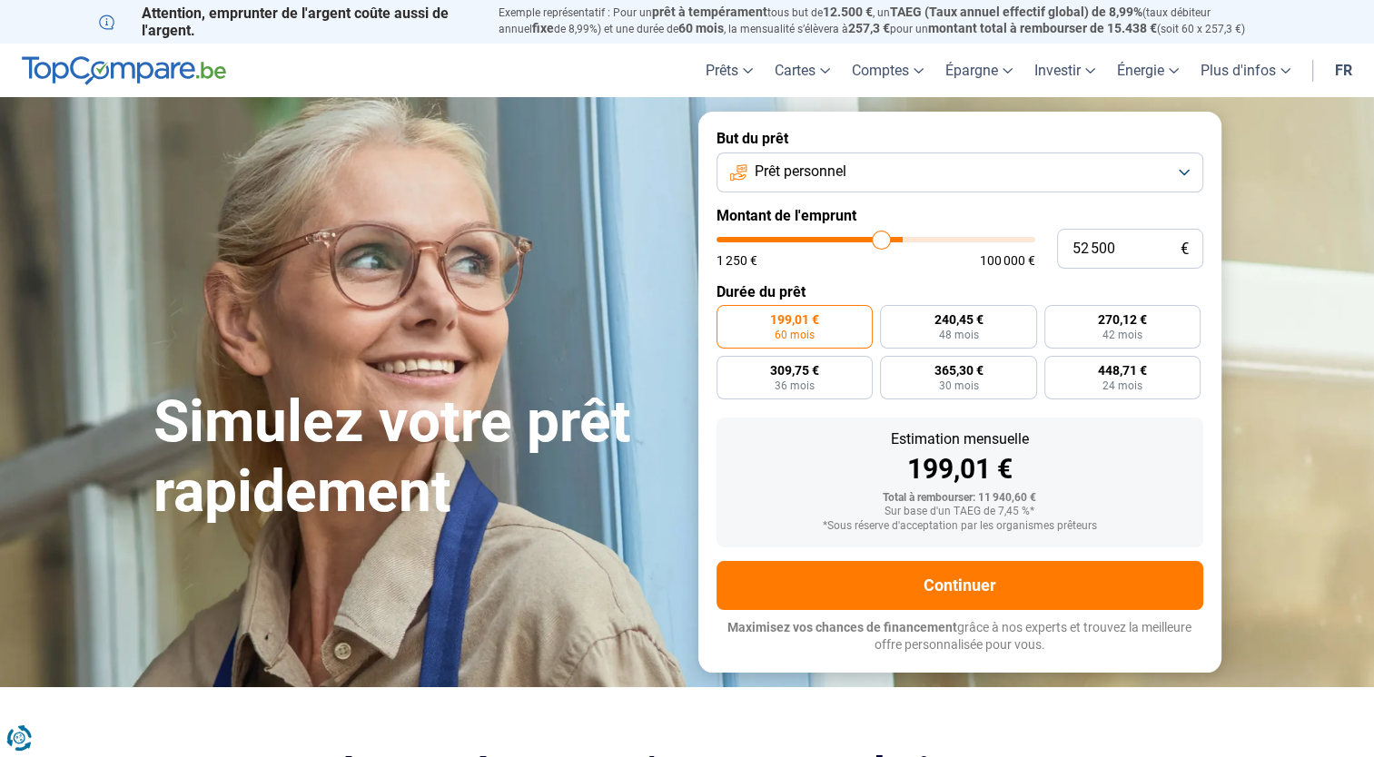
type input "51 250"
type input "51250"
type input "50 750"
type input "50750"
type input "50 000"
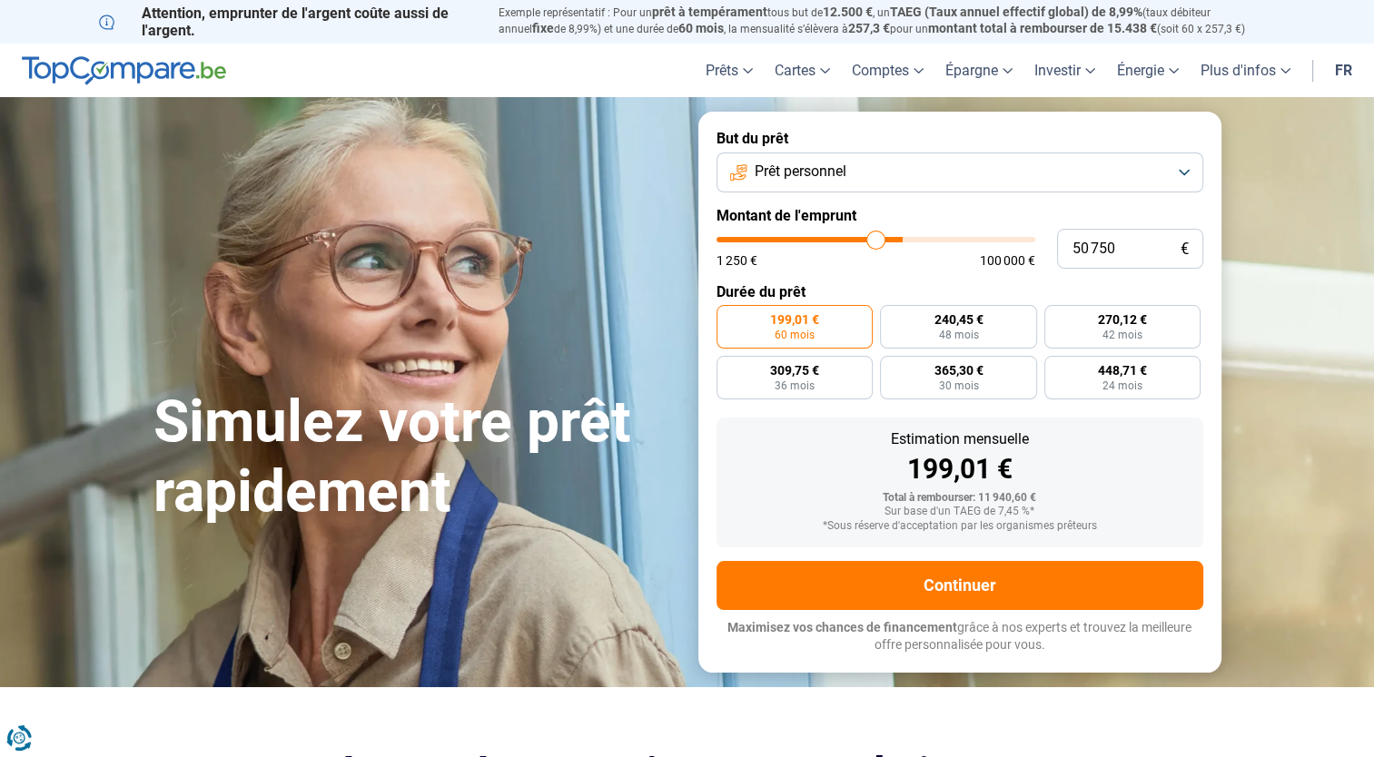
type input "50000"
type input "49 250"
type input "49250"
type input "48 500"
type input "48500"
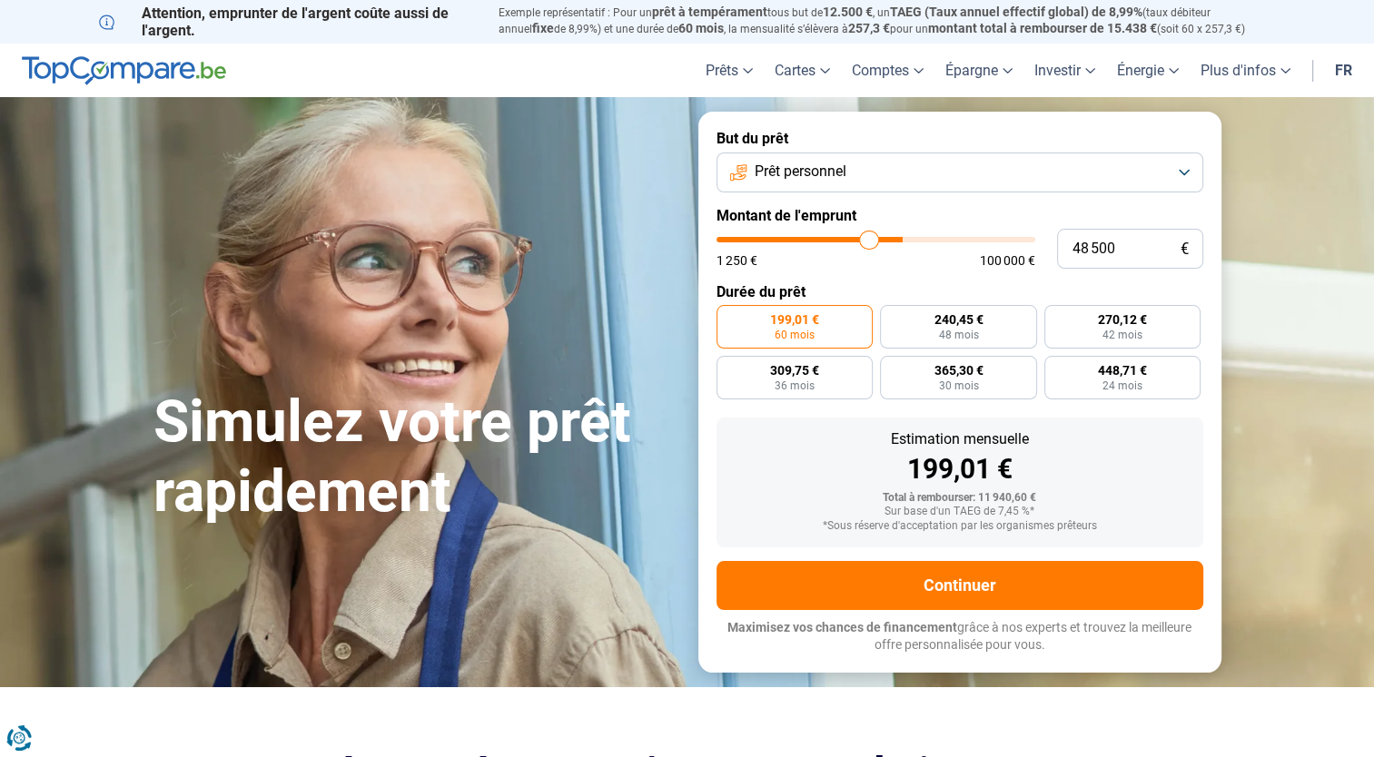
type input "48 000"
type input "48000"
type input "47 250"
type input "47250"
type input "46 500"
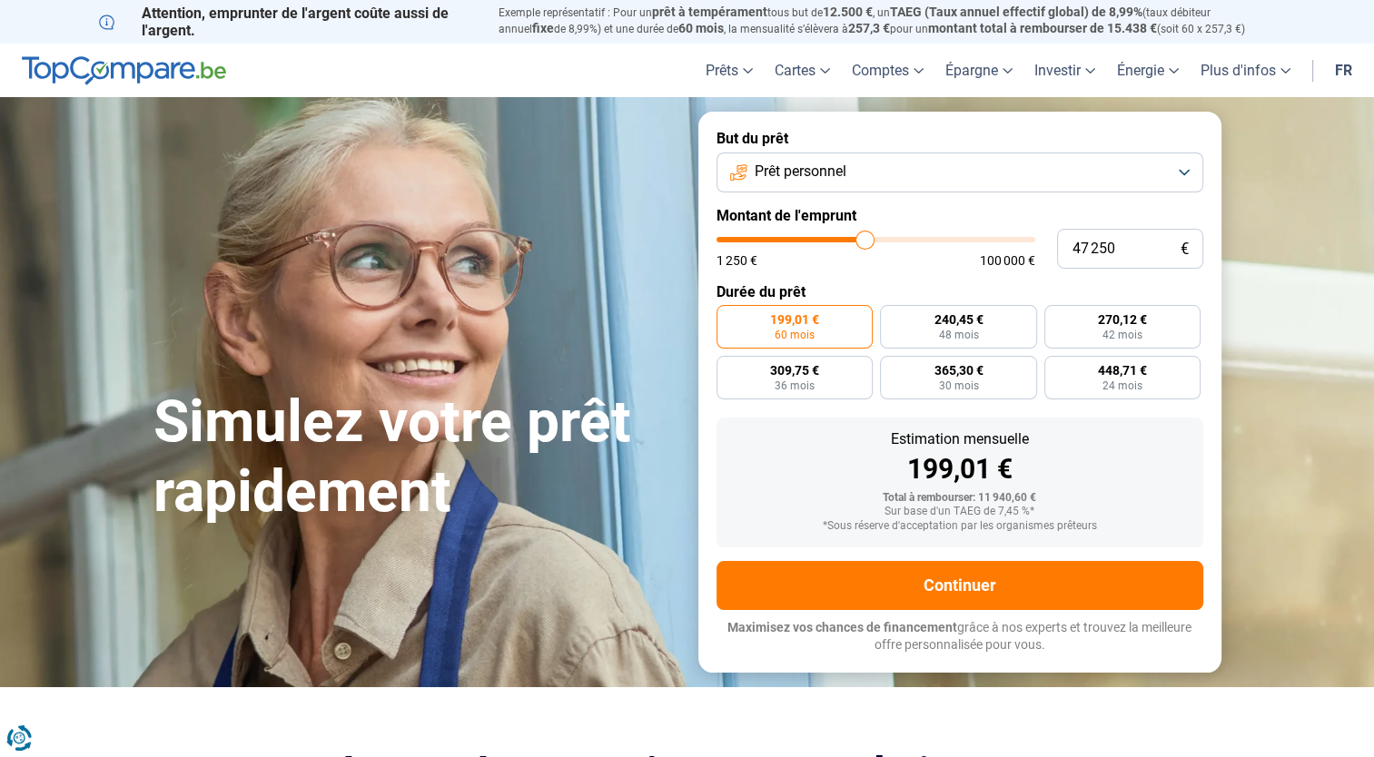
type input "46500"
type input "45 750"
type input "45750"
type input "45 000"
type input "45000"
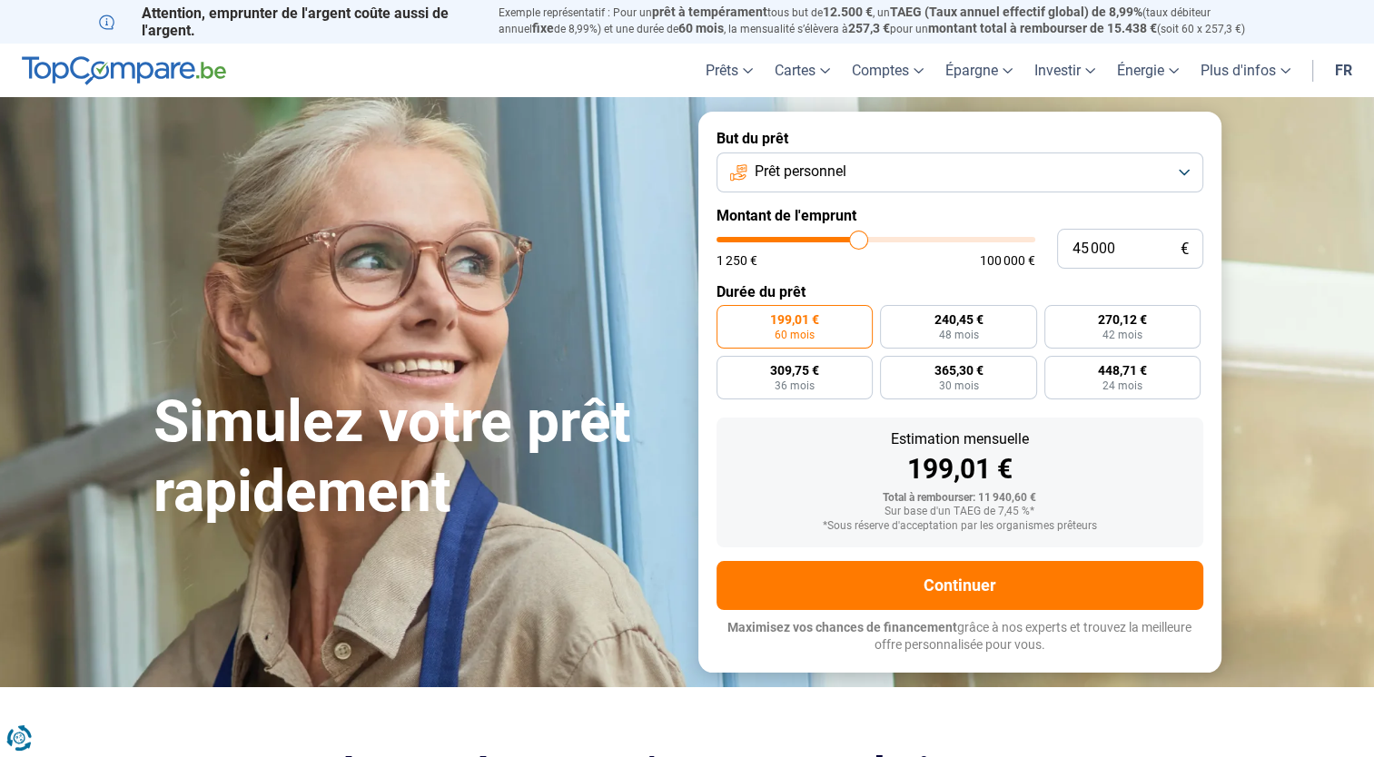
type input "44 250"
type input "44250"
type input "44 000"
type input "44000"
type input "43 250"
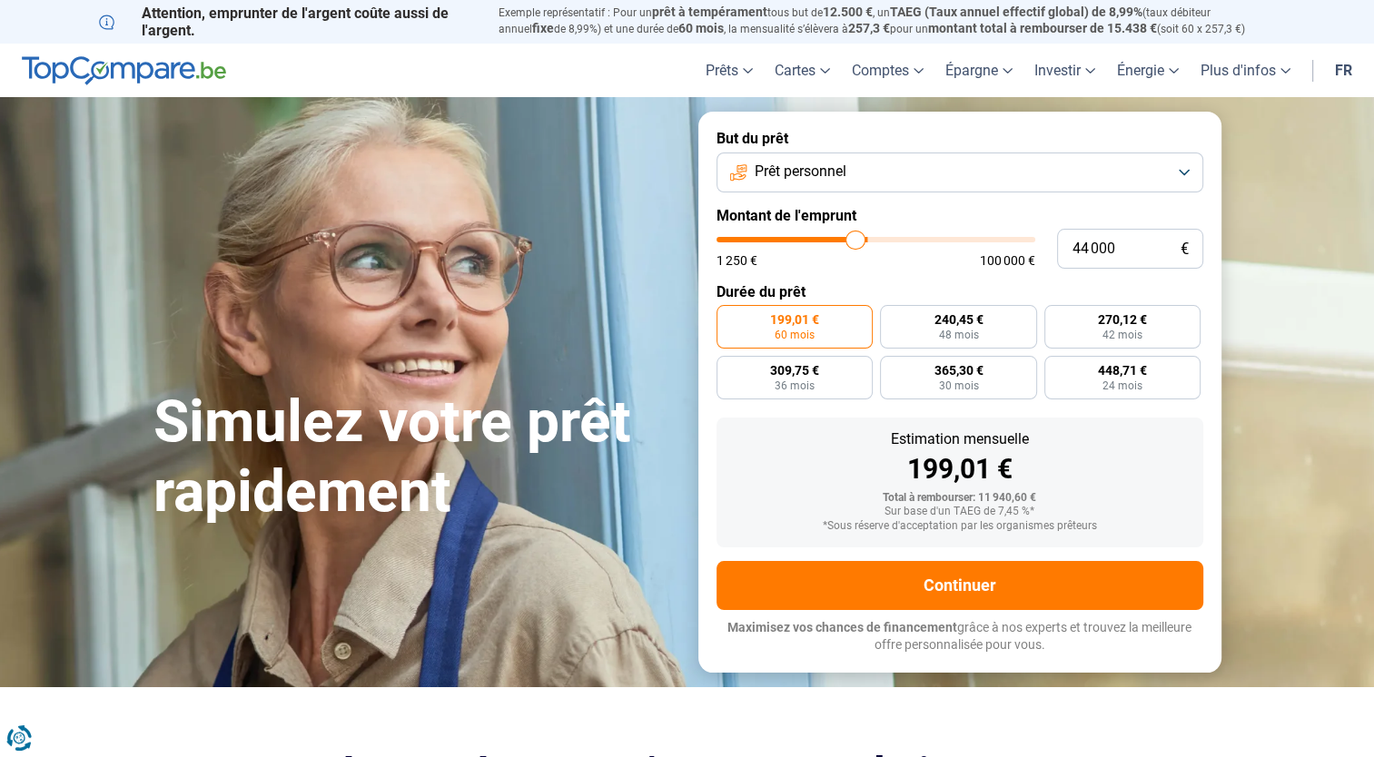
type input "43250"
type input "42 250"
type input "42250"
type input "41 500"
type input "41500"
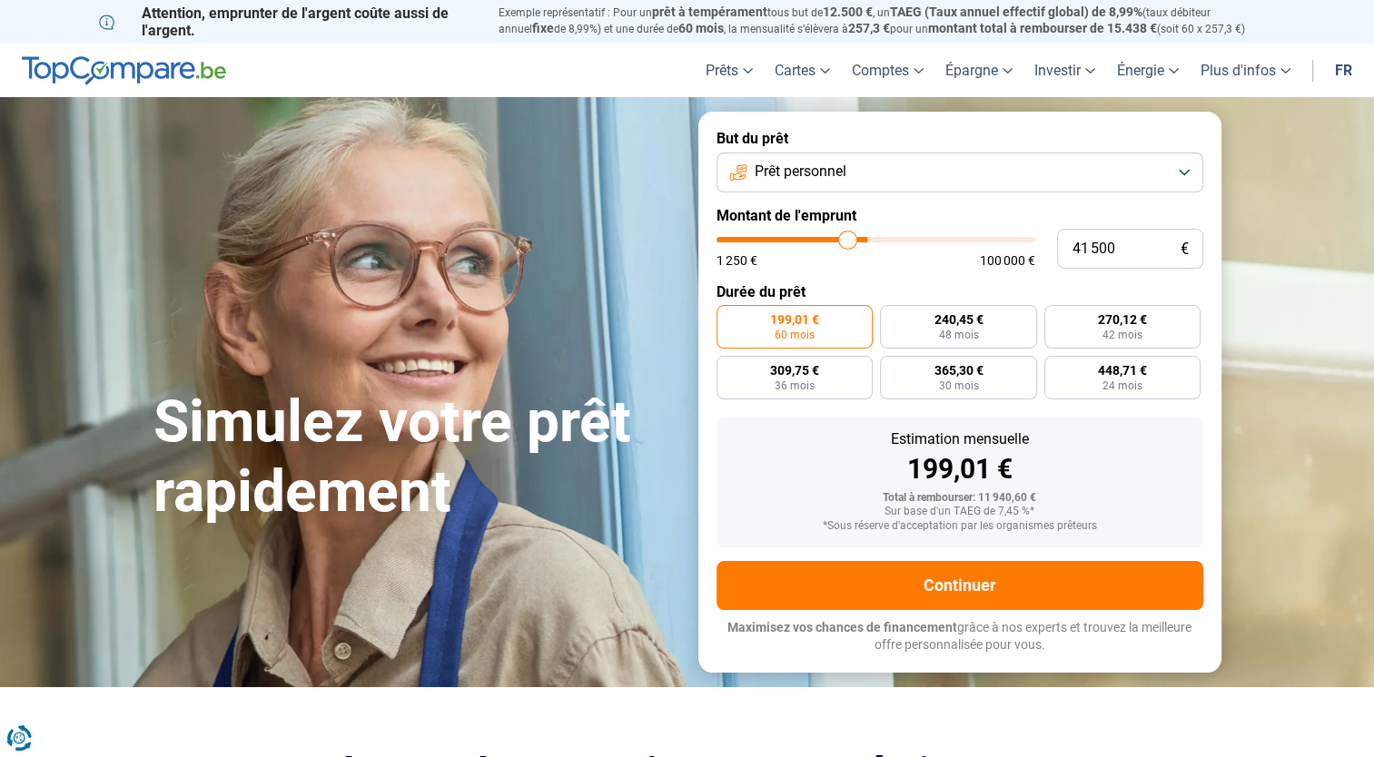
type input "40 750"
type input "40750"
type input "40 250"
type input "40250"
type input "39 750"
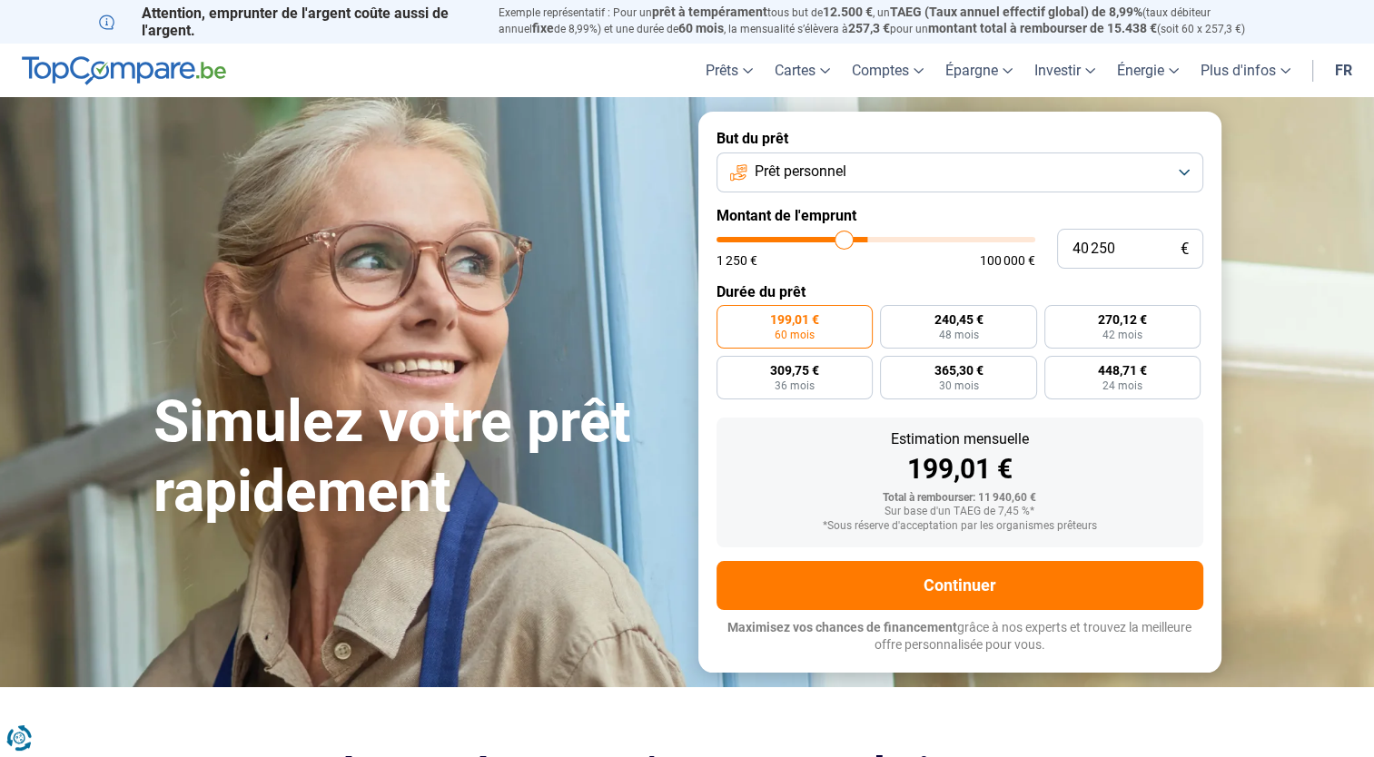
type input "39750"
type input "39 000"
type input "39000"
type input "38 250"
type input "38250"
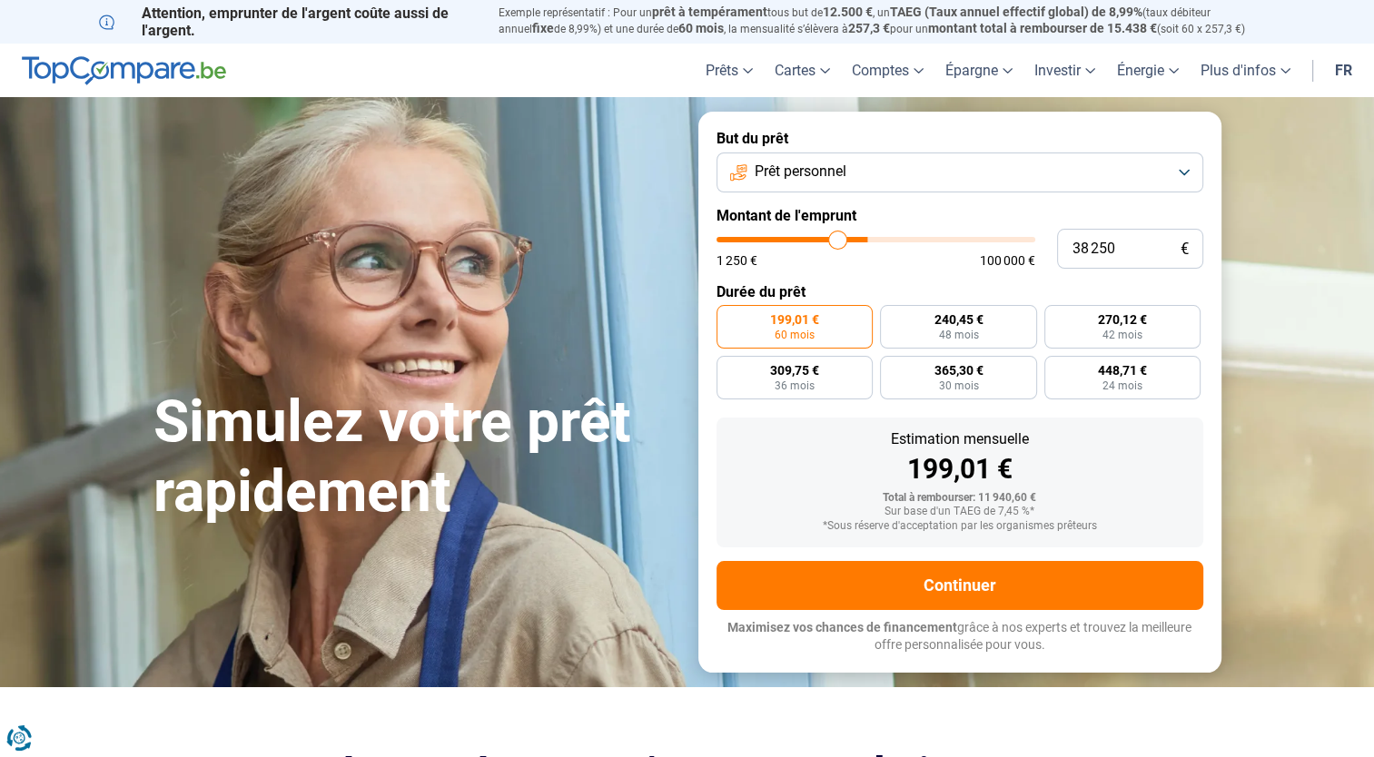
type input "38 000"
type input "38000"
type input "37 500"
type input "37500"
type input "36 750"
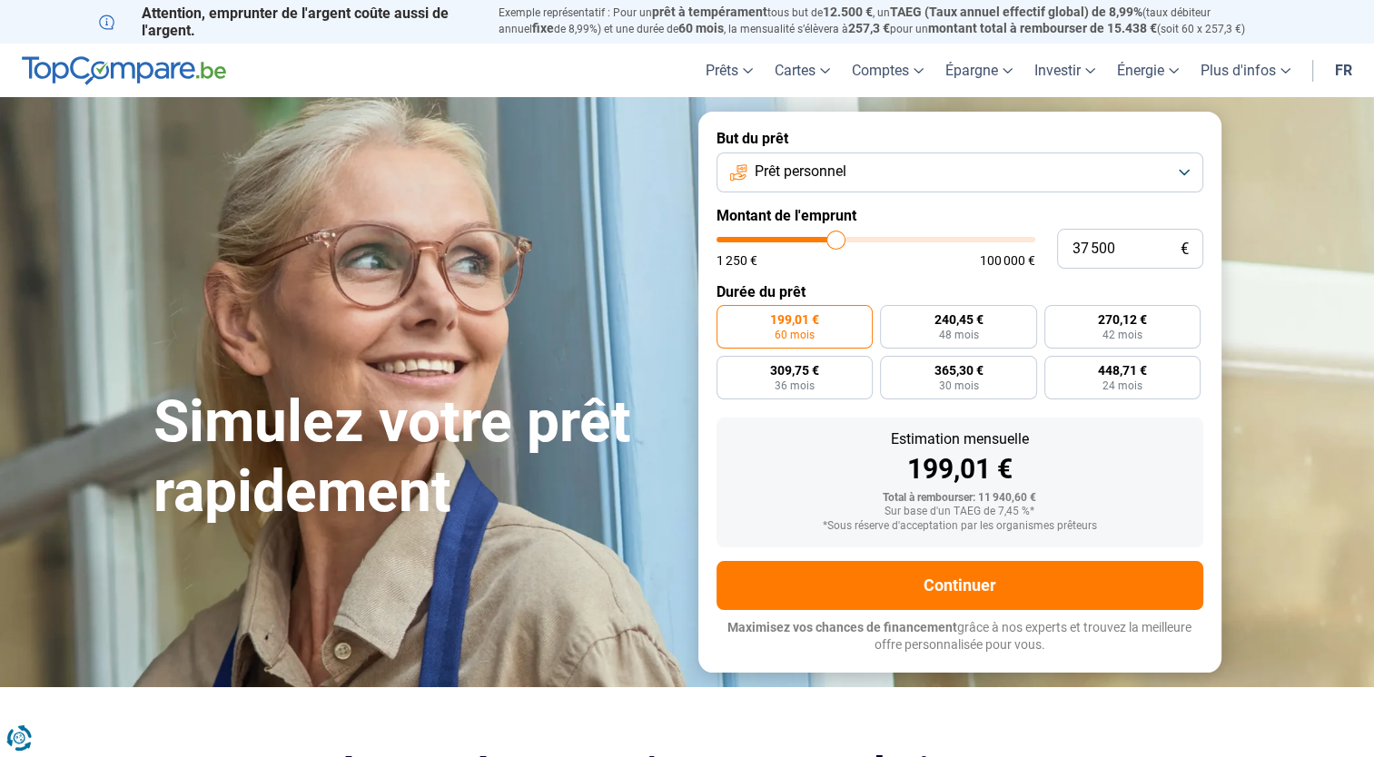
type input "36750"
type input "36 250"
type input "36250"
type input "35 750"
type input "35750"
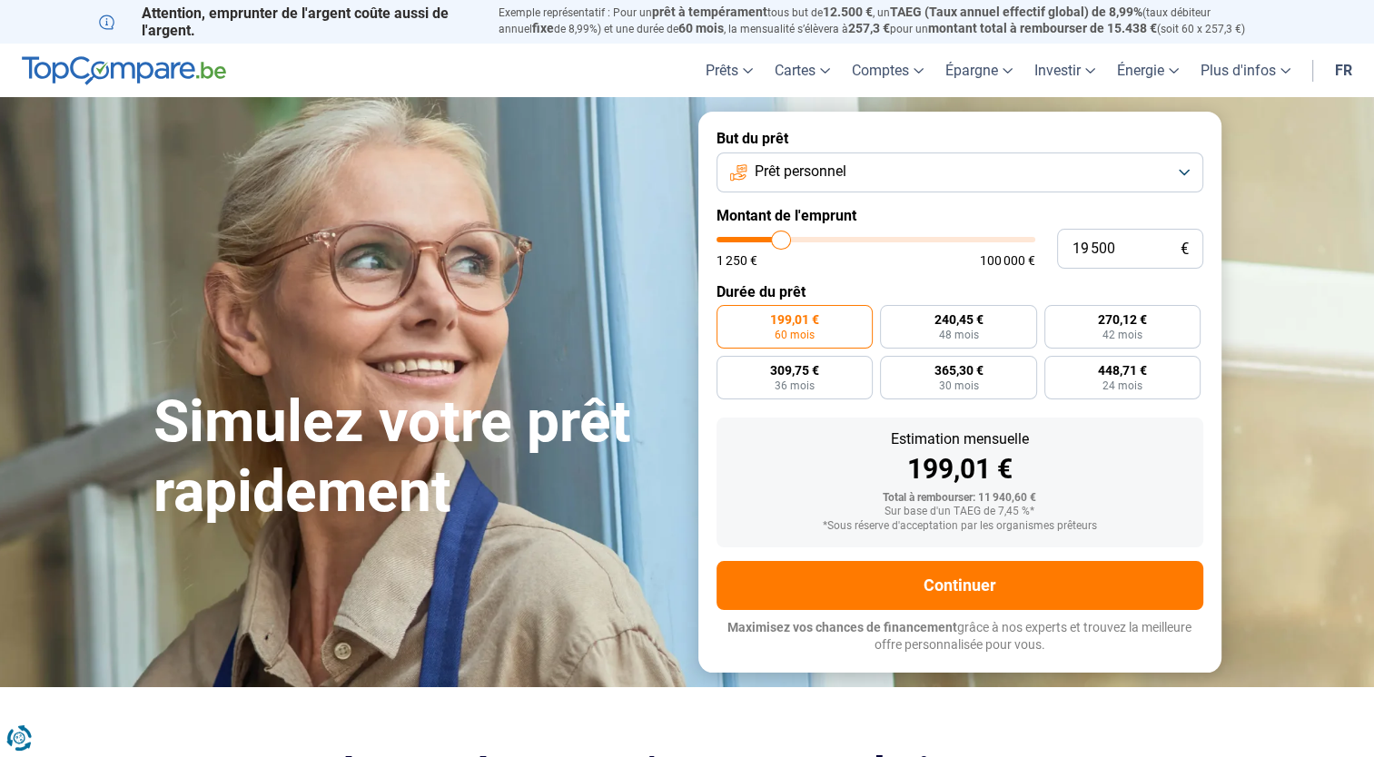
drag, startPoint x: 748, startPoint y: 241, endPoint x: 781, endPoint y: 252, distance: 34.4
click at [781, 242] on input "range" at bounding box center [875, 239] width 319 height 5
